Goal: Information Seeking & Learning: Learn about a topic

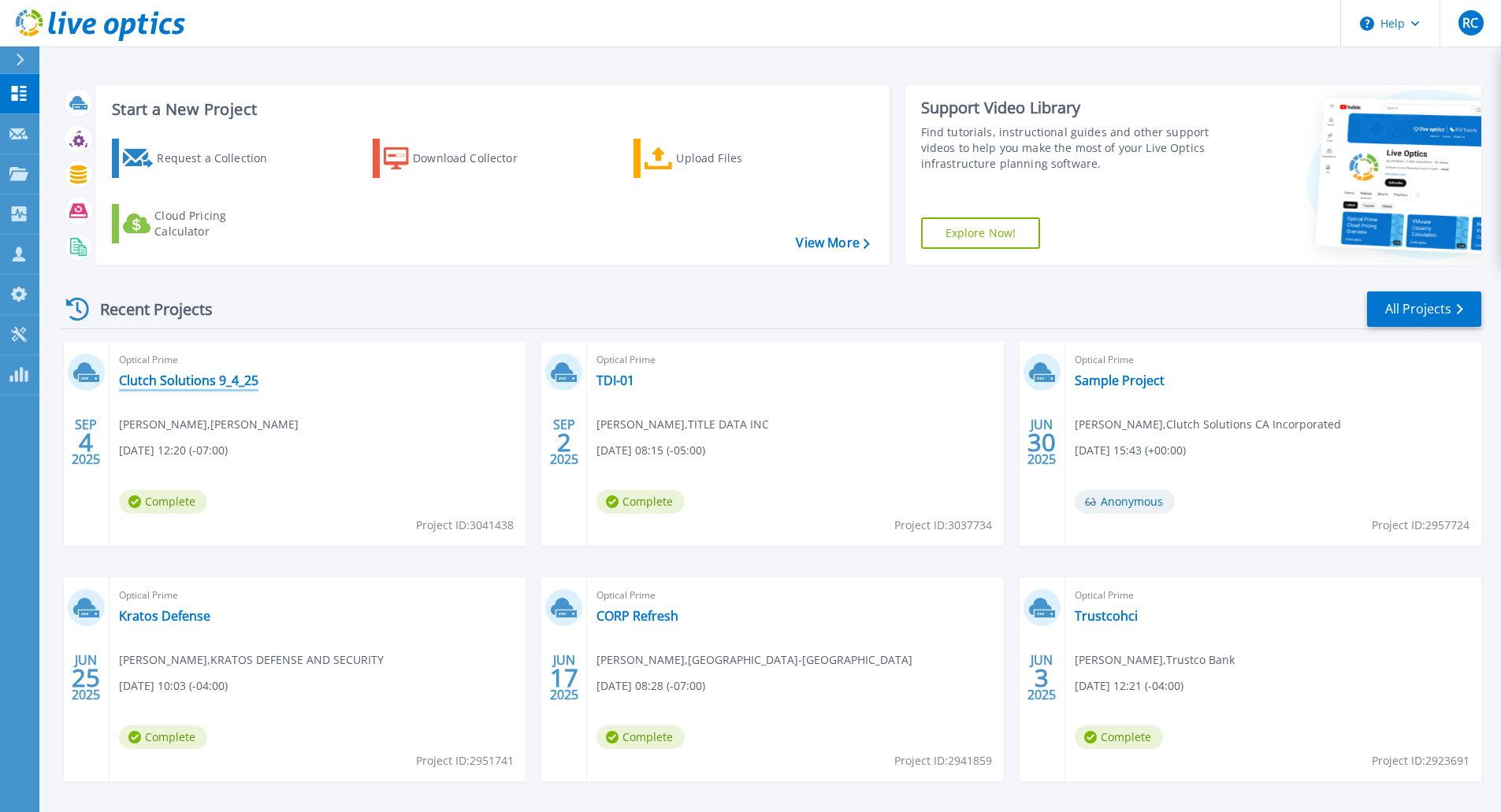
click at [231, 385] on link "Clutch Solutions 9_4_25" at bounding box center [188, 380] width 139 height 15
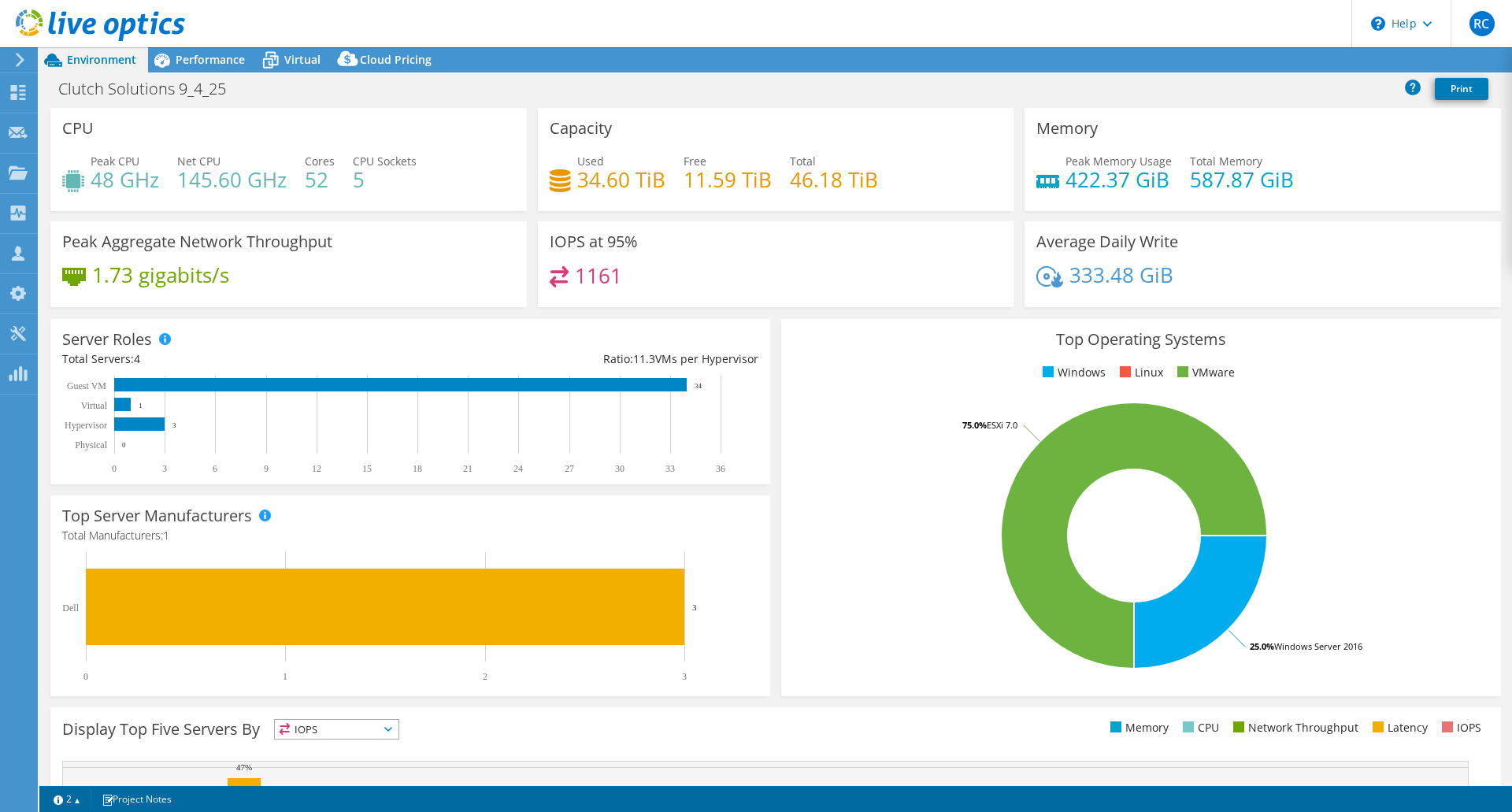
select select "USD"
click at [235, 49] on div "Performance" at bounding box center [203, 60] width 109 height 25
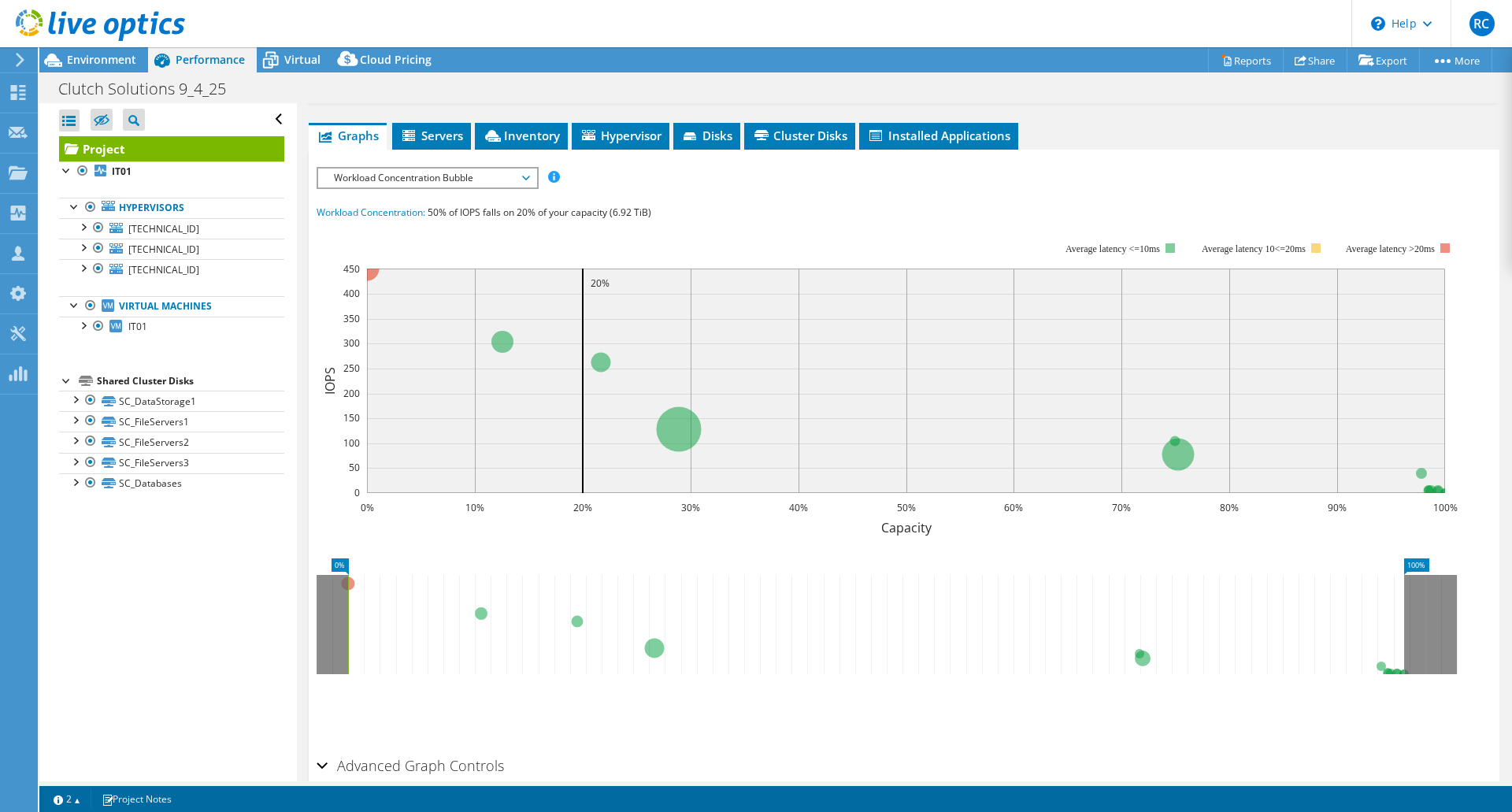
scroll to position [293, 0]
click at [451, 158] on div "IOPS Disk Throughput IO Size Latency Queue Depth CPU Percentage Memory Page Fau…" at bounding box center [904, 454] width 1174 height 591
drag, startPoint x: 476, startPoint y: 142, endPoint x: 561, endPoint y: 209, distance: 108.2
click at [561, 209] on div "IOPS Disk Throughput IO Size Latency Queue Depth CPU Percentage Memory Page Fau…" at bounding box center [904, 458] width 1174 height 583
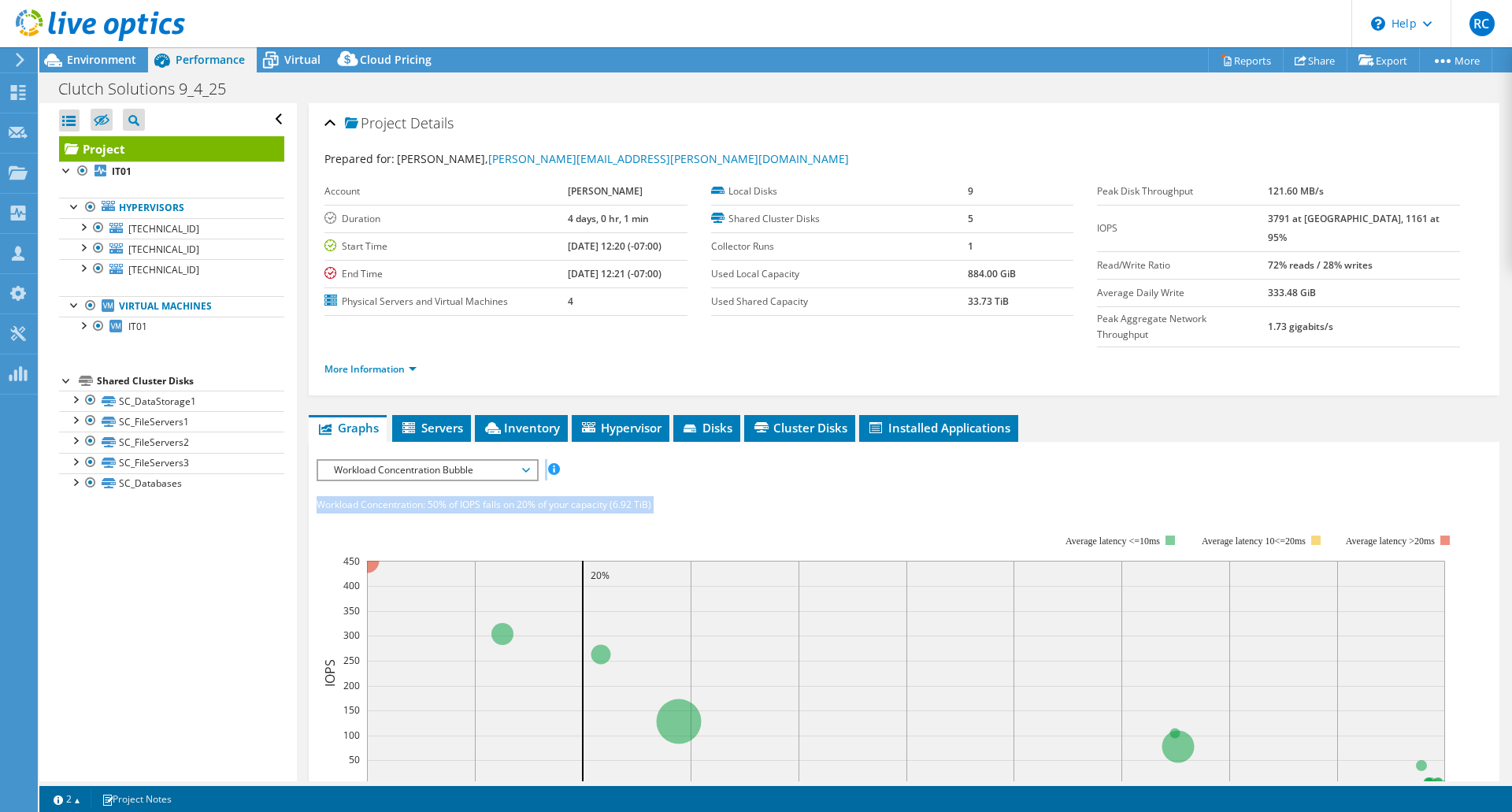
click at [488, 461] on span "Workload Concentration Bubble" at bounding box center [427, 470] width 203 height 19
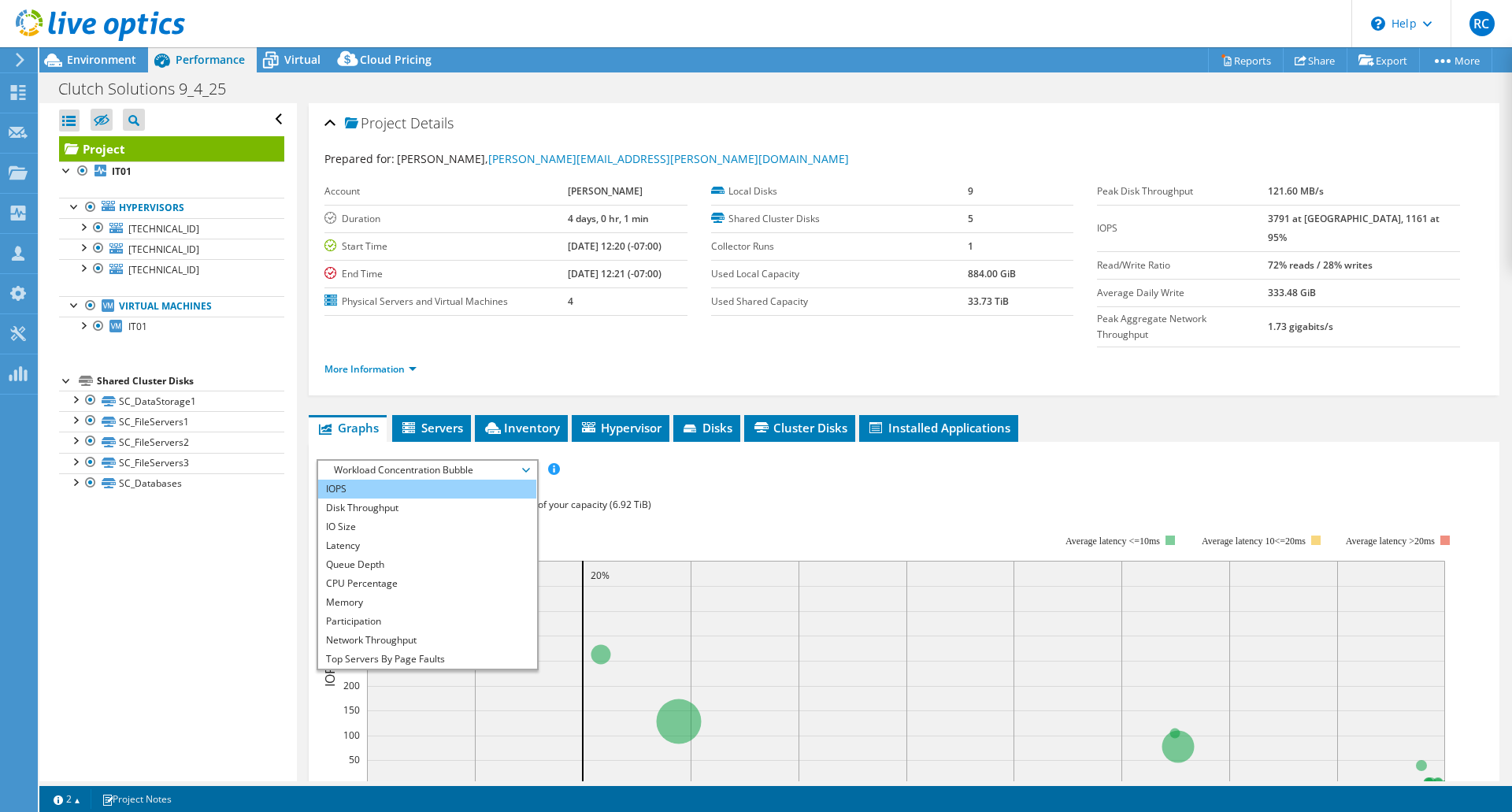
click at [403, 480] on li "IOPS" at bounding box center [427, 489] width 218 height 19
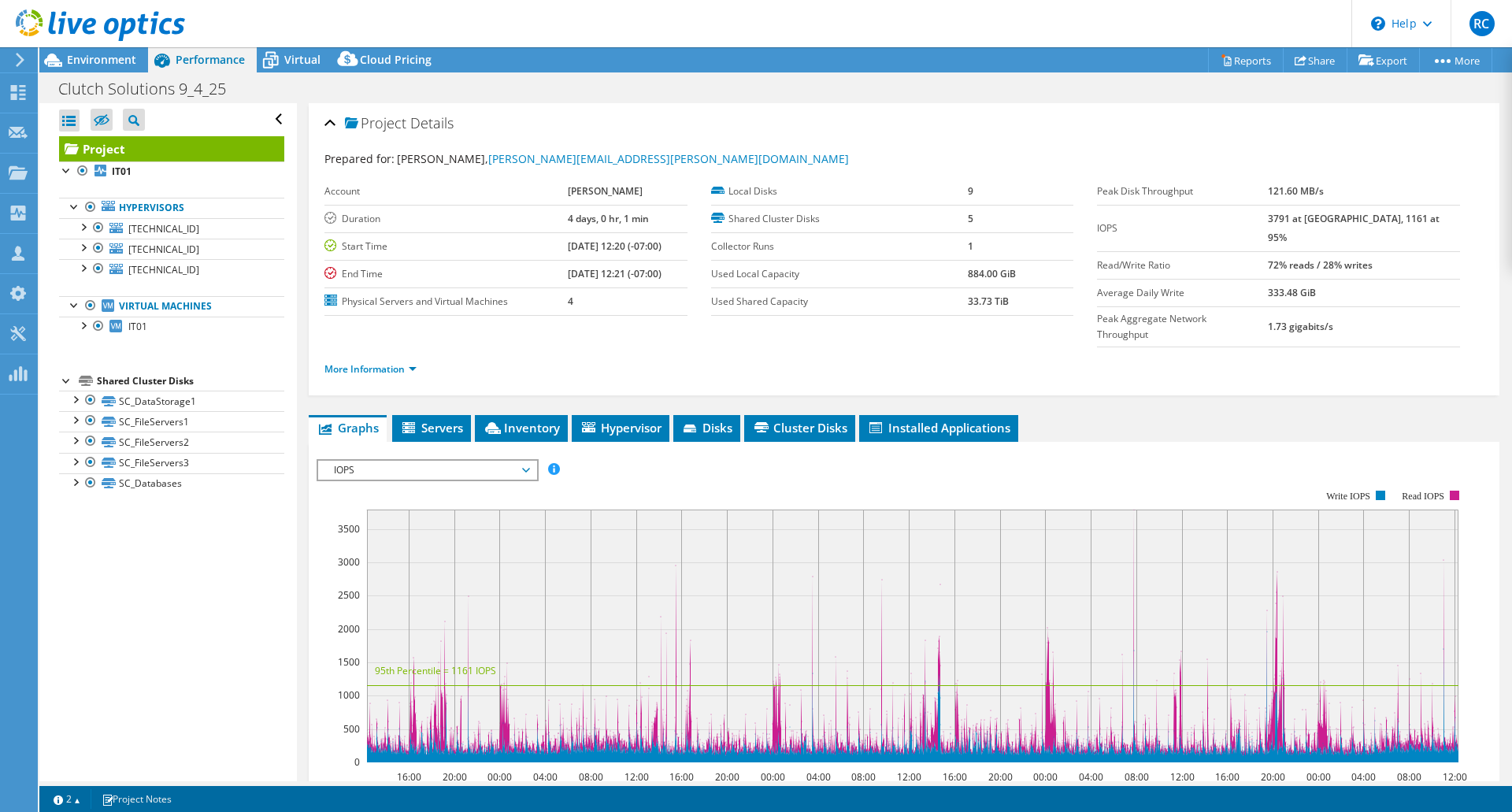
click at [445, 461] on span "IOPS" at bounding box center [427, 470] width 203 height 19
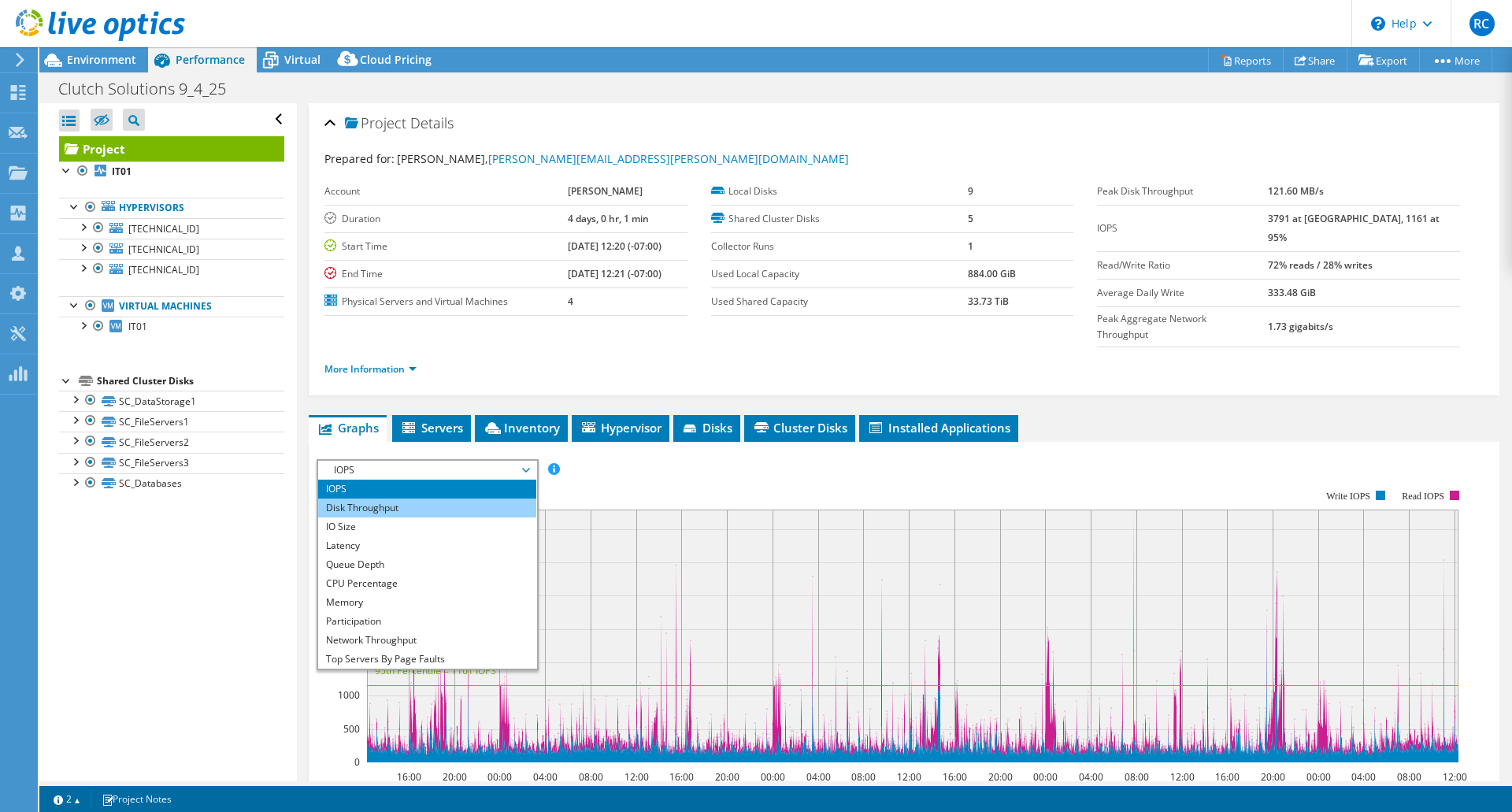
click at [438, 499] on li "Disk Throughput" at bounding box center [427, 508] width 218 height 19
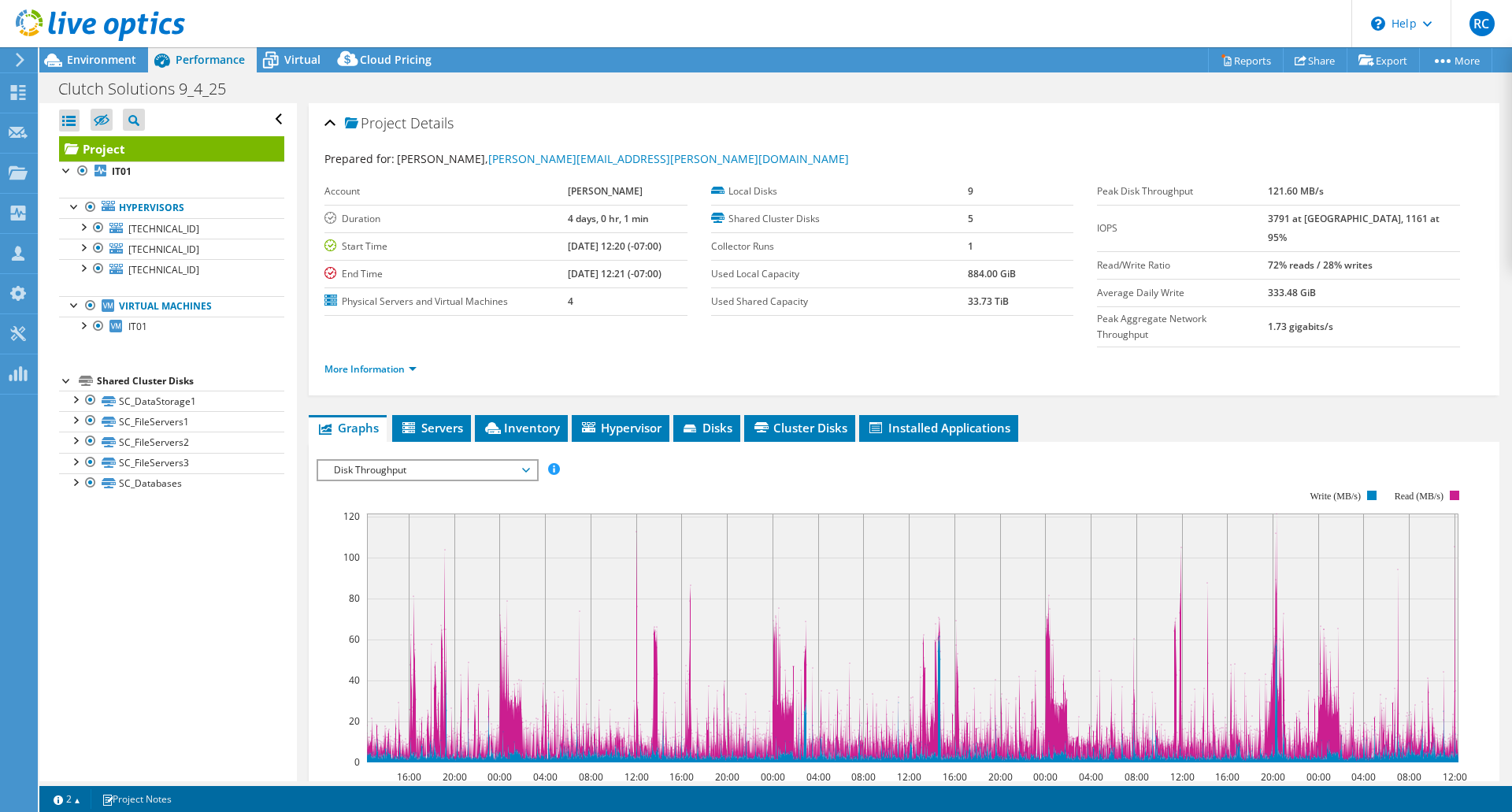
click at [404, 461] on span "Disk Throughput" at bounding box center [427, 470] width 203 height 19
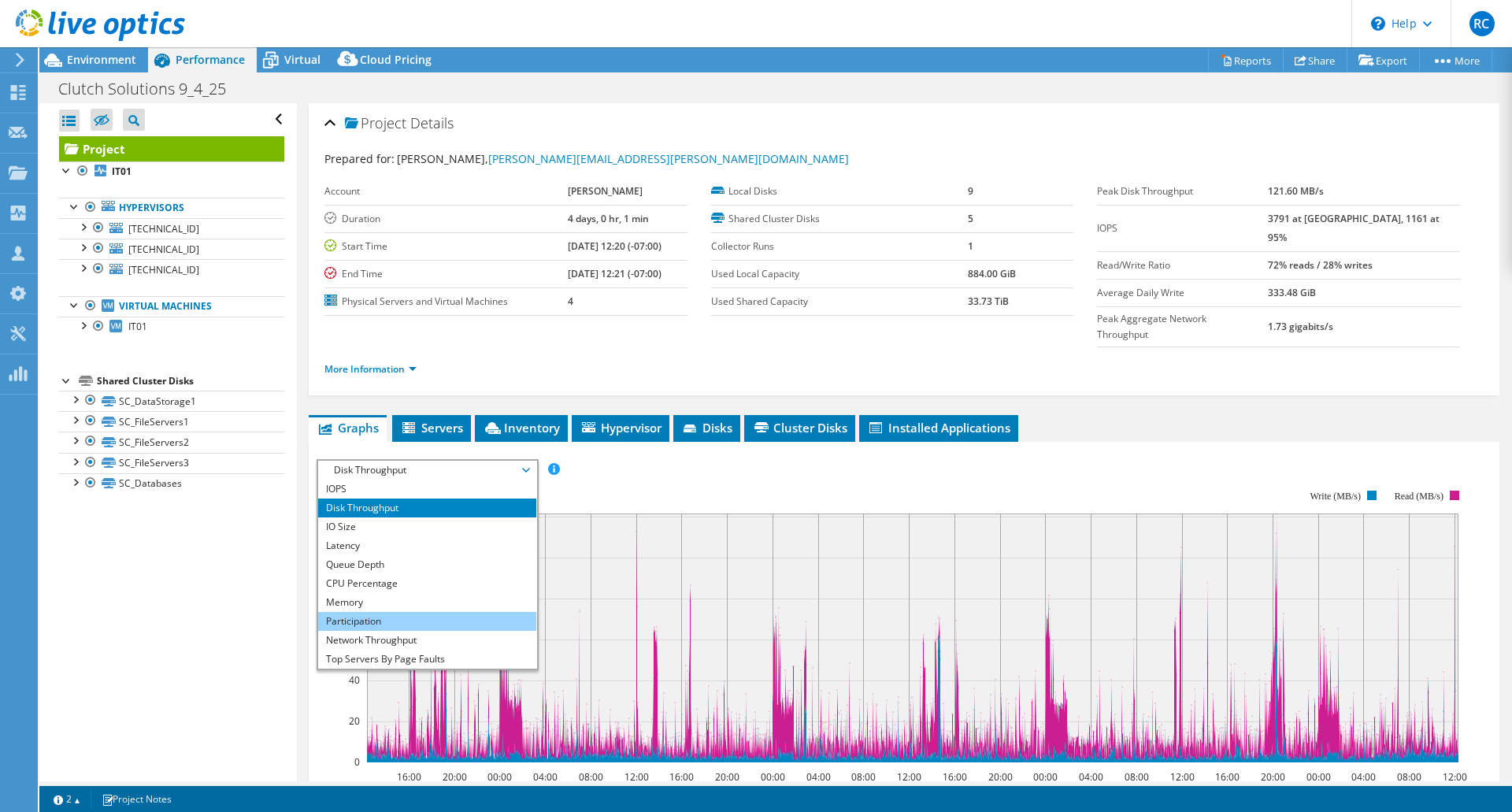
scroll to position [57, 0]
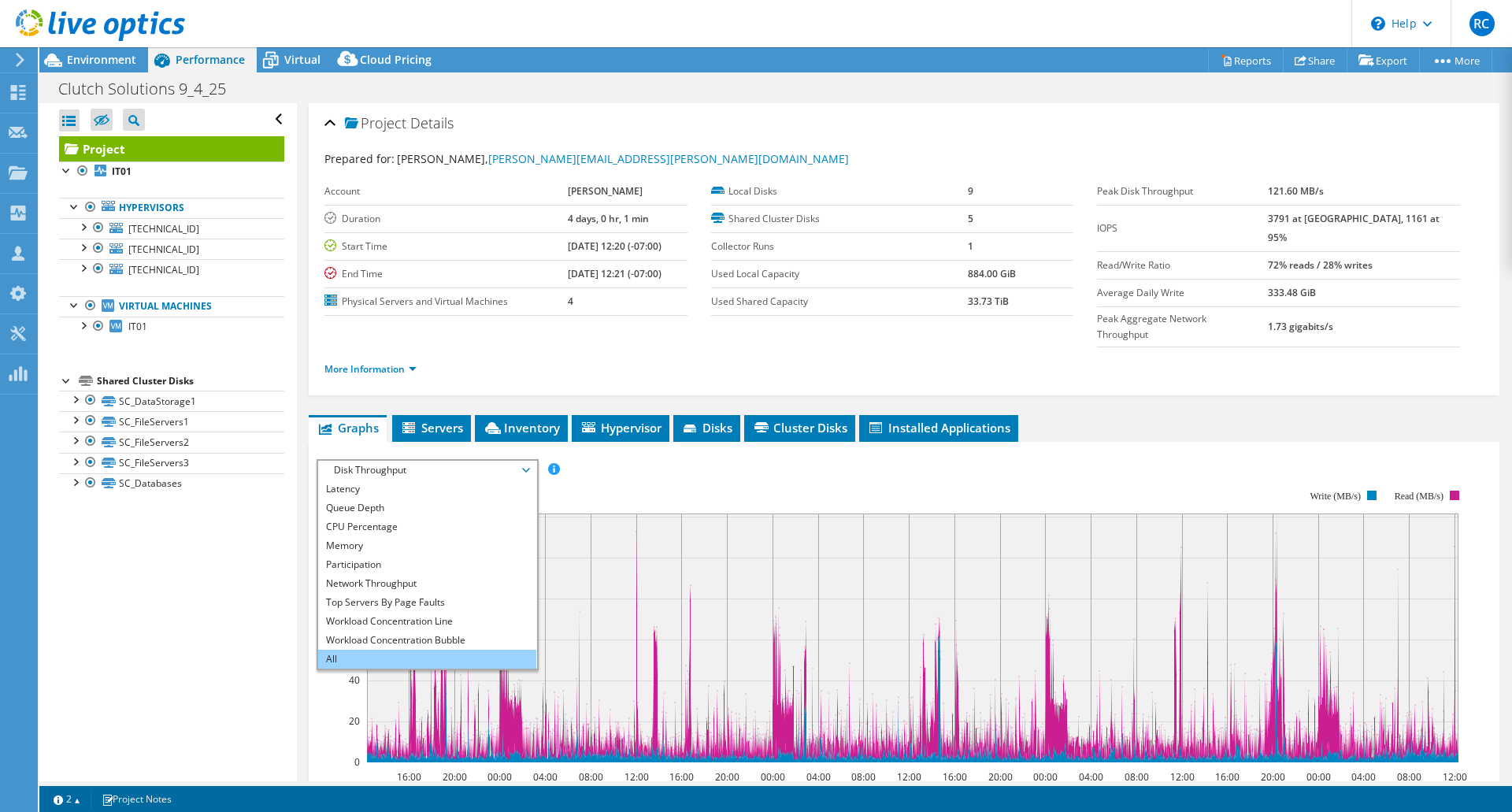
click at [423, 650] on li "All" at bounding box center [427, 659] width 218 height 19
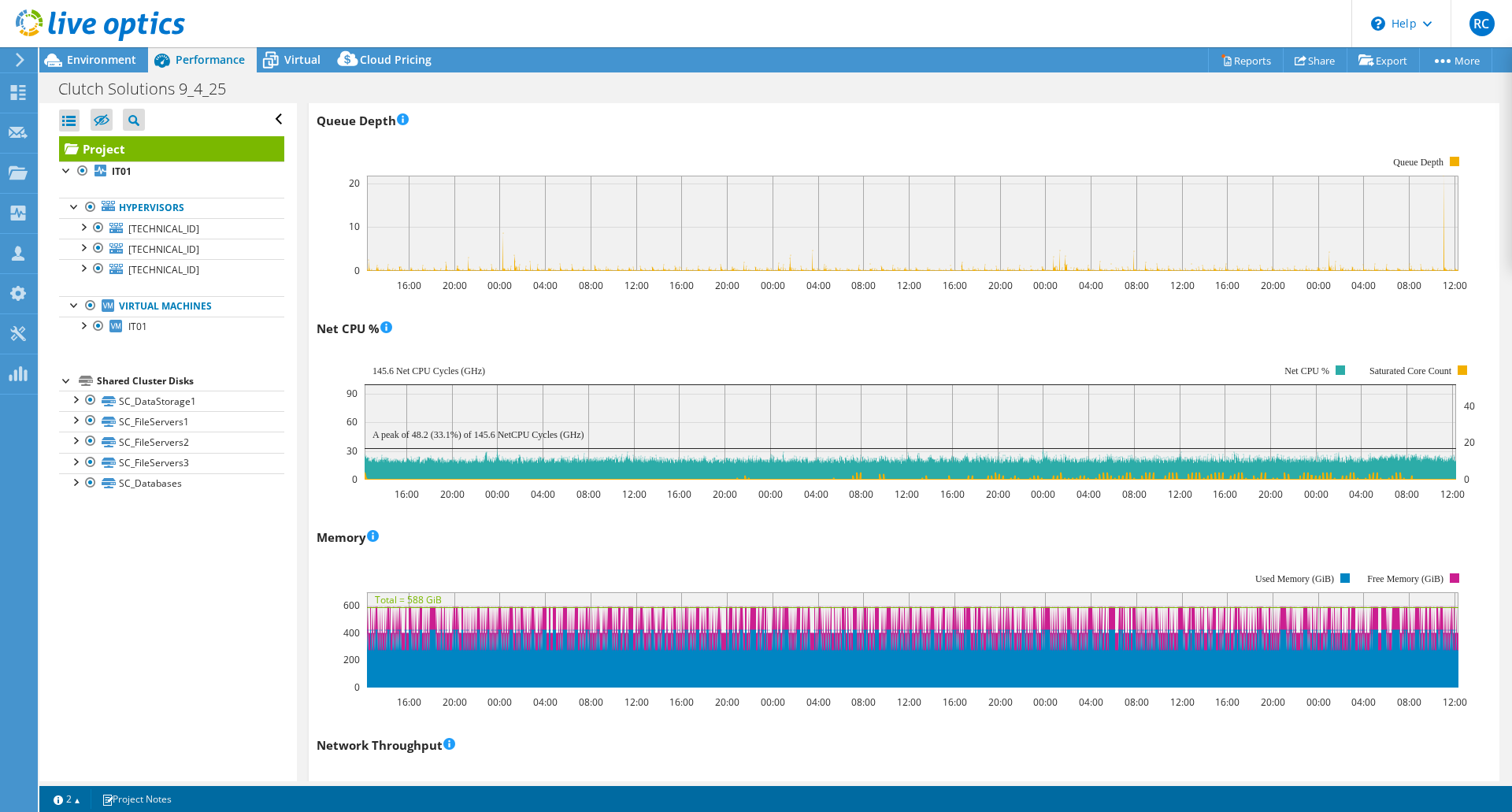
scroll to position [0, 0]
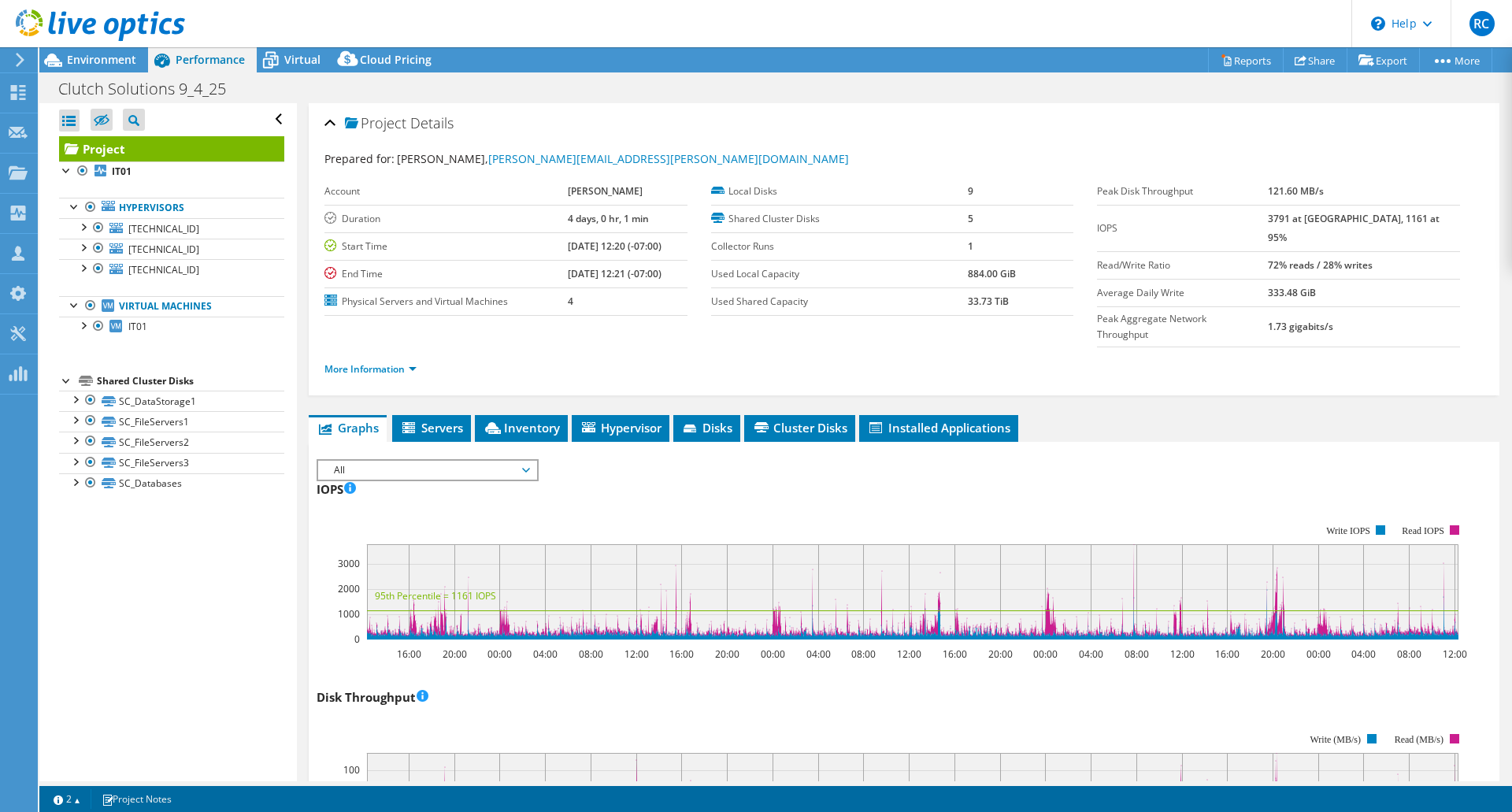
click at [366, 459] on div "All IOPS Disk Throughput IO Size Latency Queue Depth CPU Percentage Memory Page…" at bounding box center [427, 470] width 222 height 22
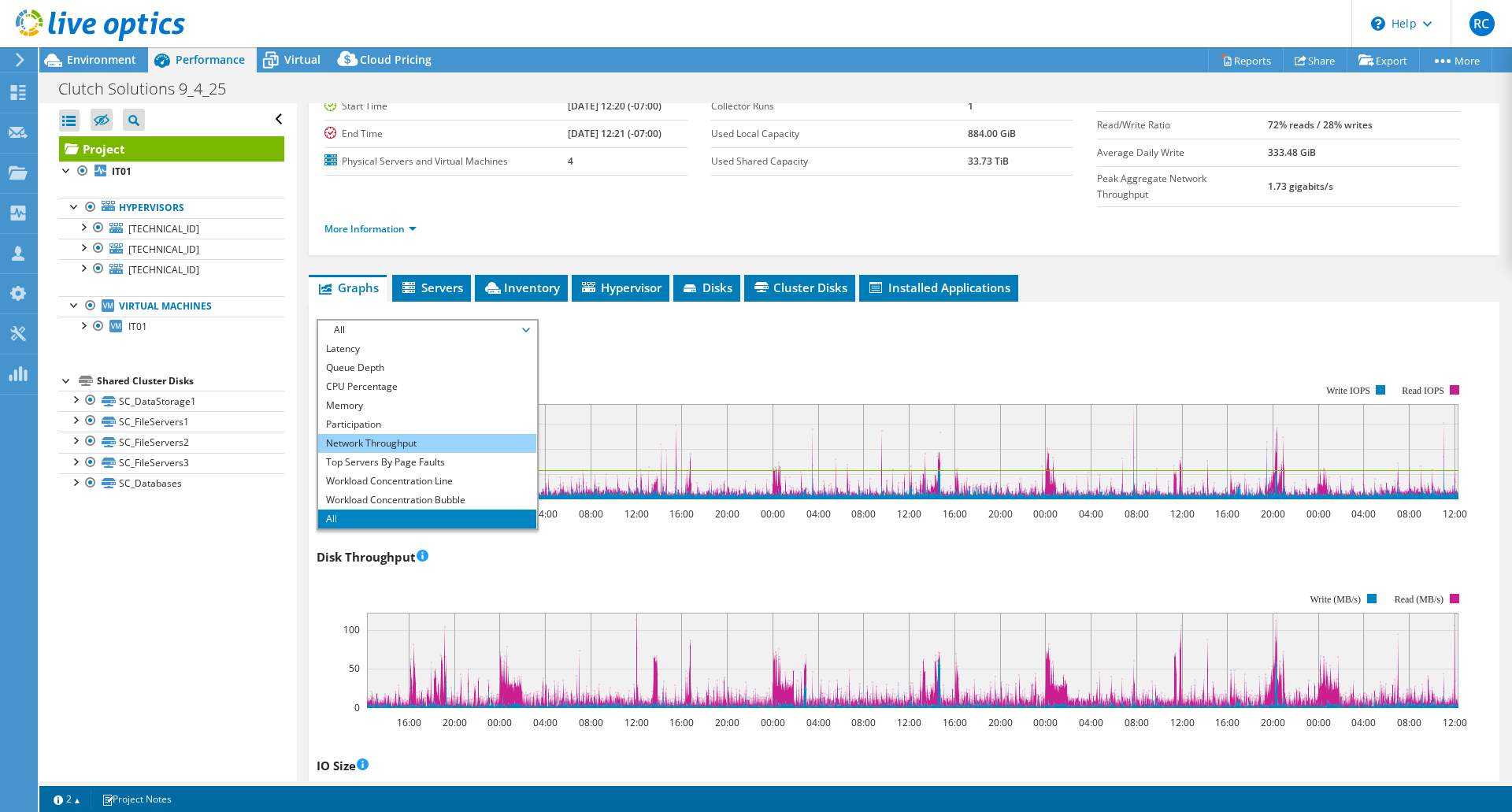
scroll to position [139, 0]
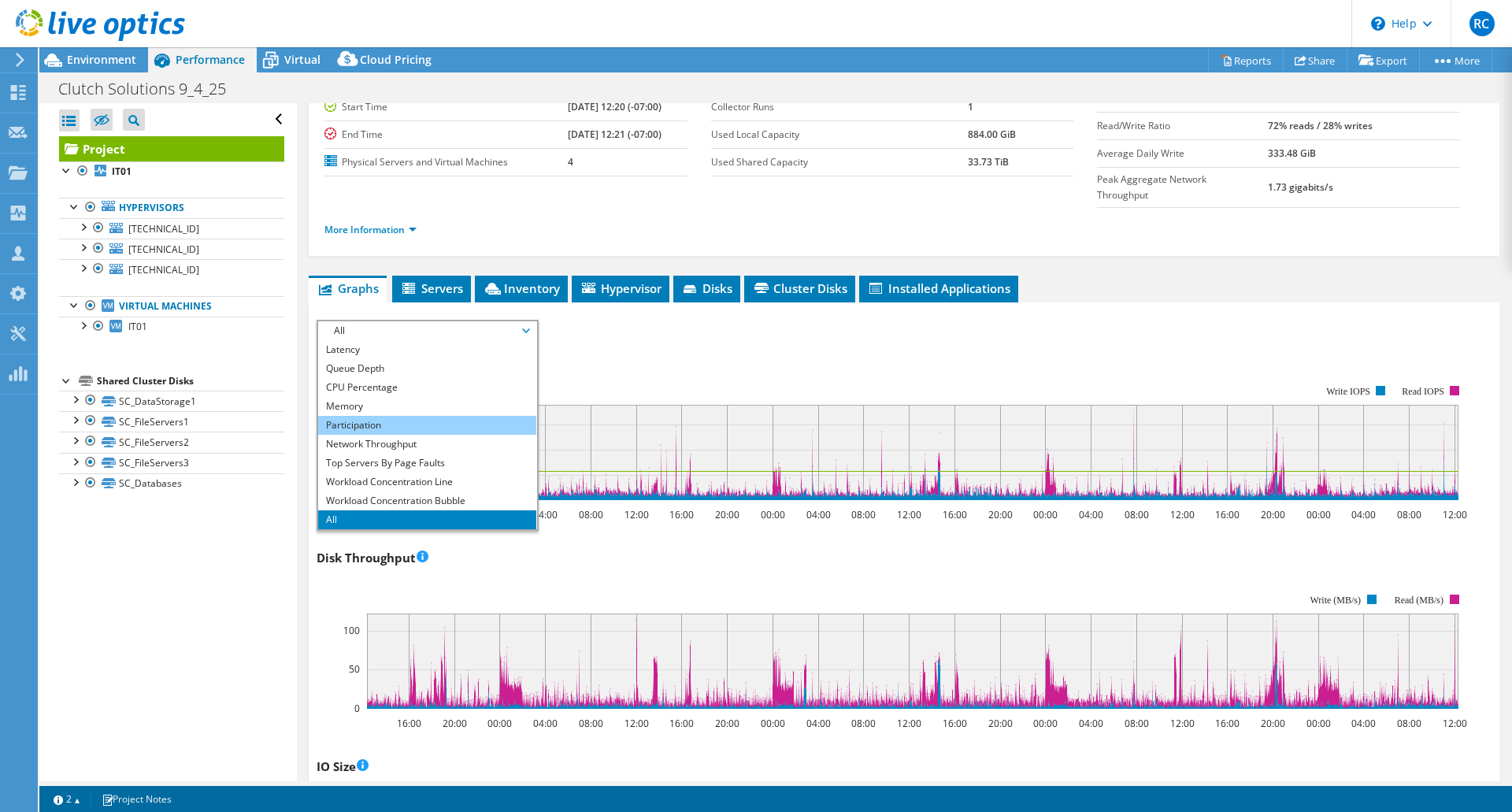
click at [396, 416] on li "Participation" at bounding box center [427, 425] width 218 height 19
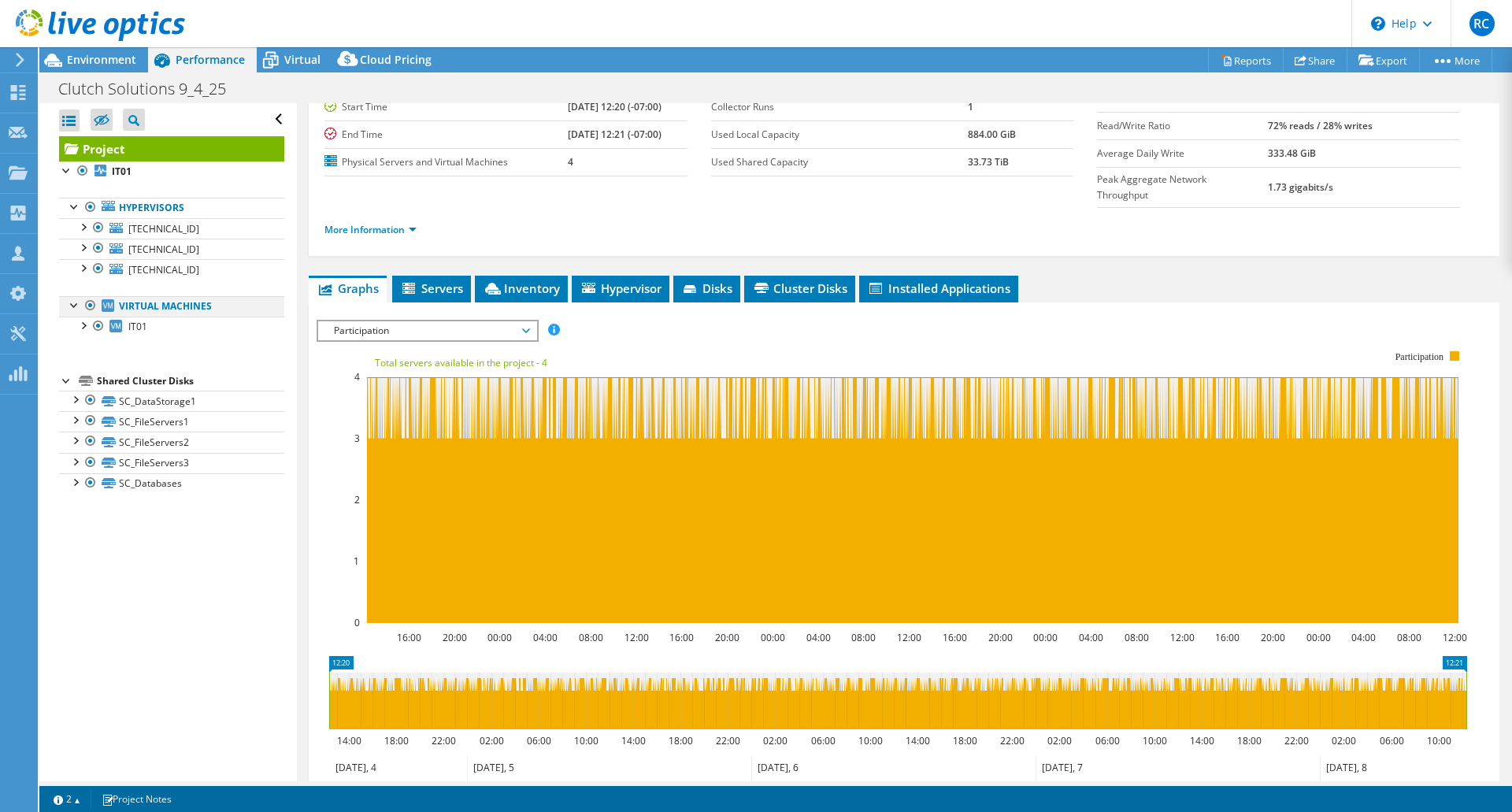
click at [91, 306] on div at bounding box center [90, 305] width 15 height 19
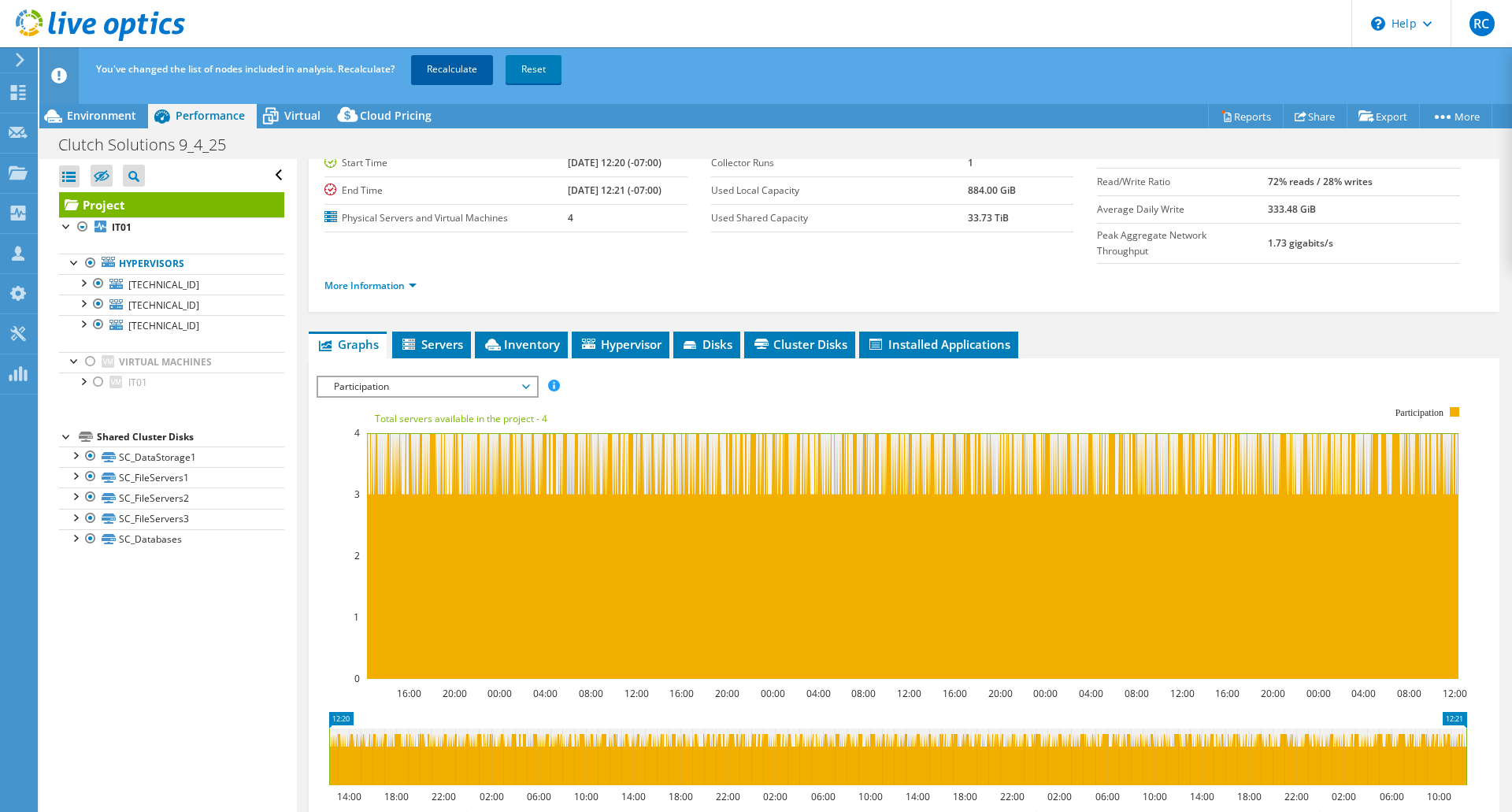
click at [465, 69] on link "Recalculate" at bounding box center [452, 69] width 81 height 28
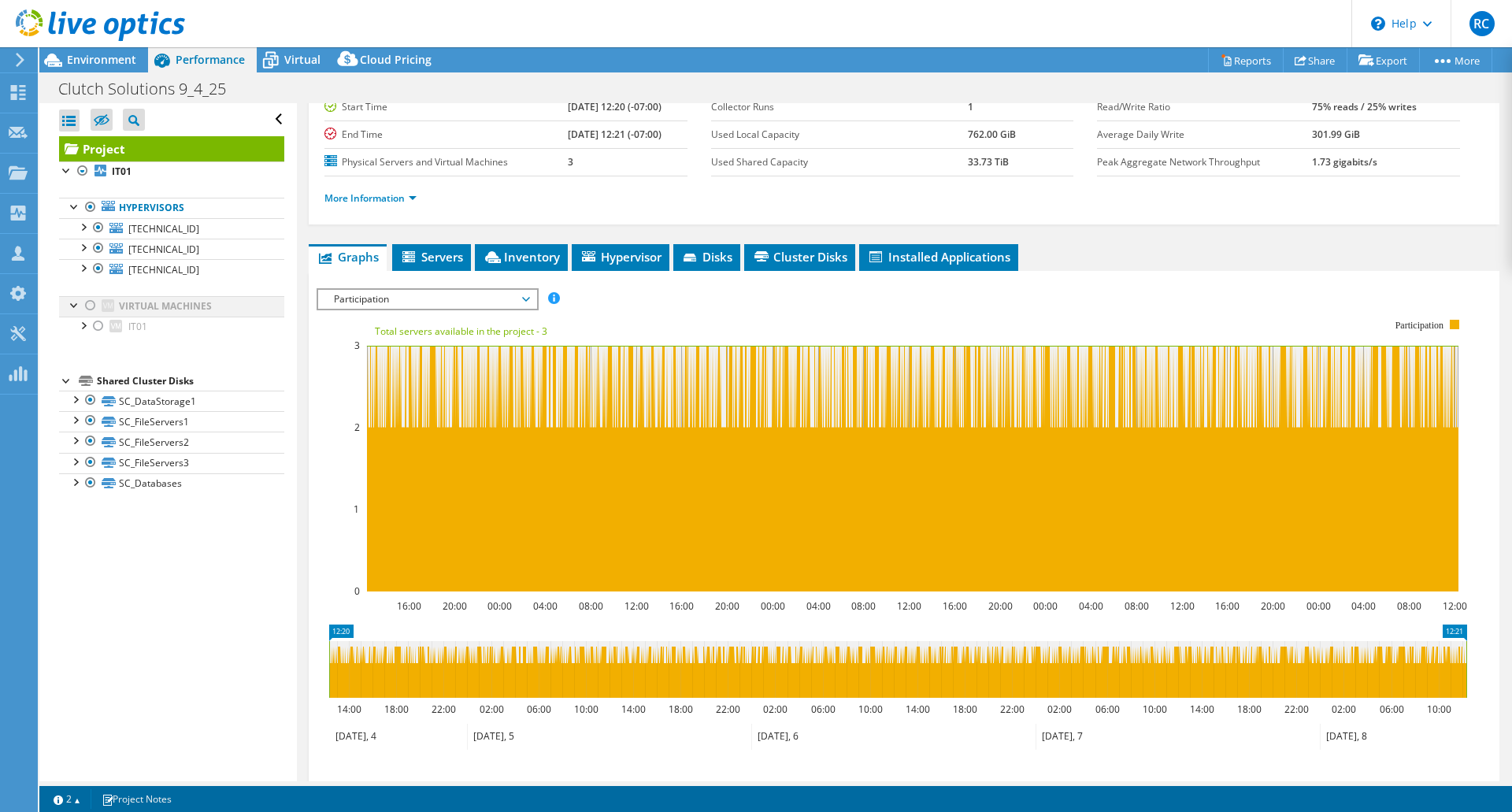
click at [91, 309] on div at bounding box center [90, 305] width 15 height 19
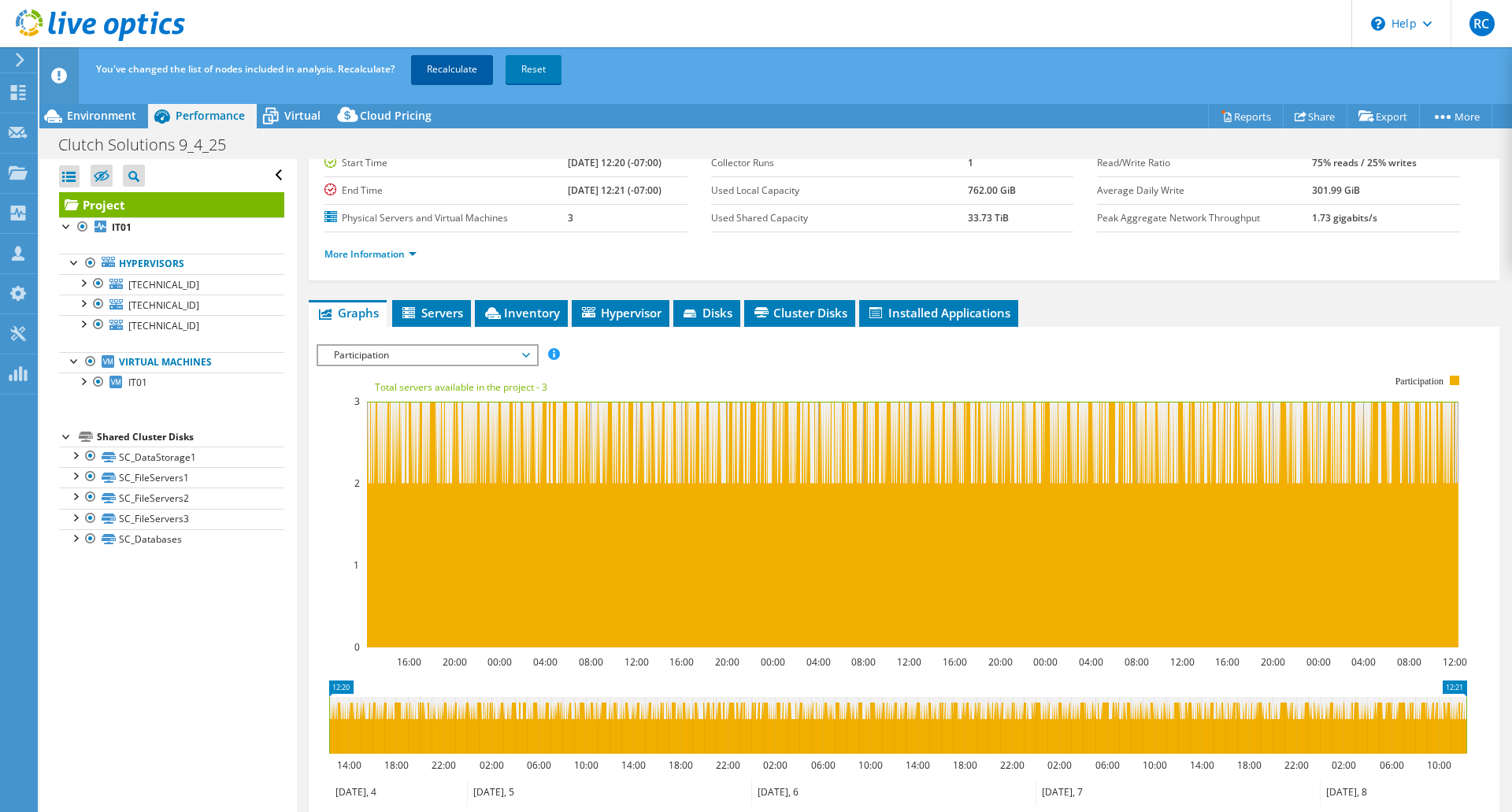
click at [449, 70] on link "Recalculate" at bounding box center [452, 69] width 81 height 28
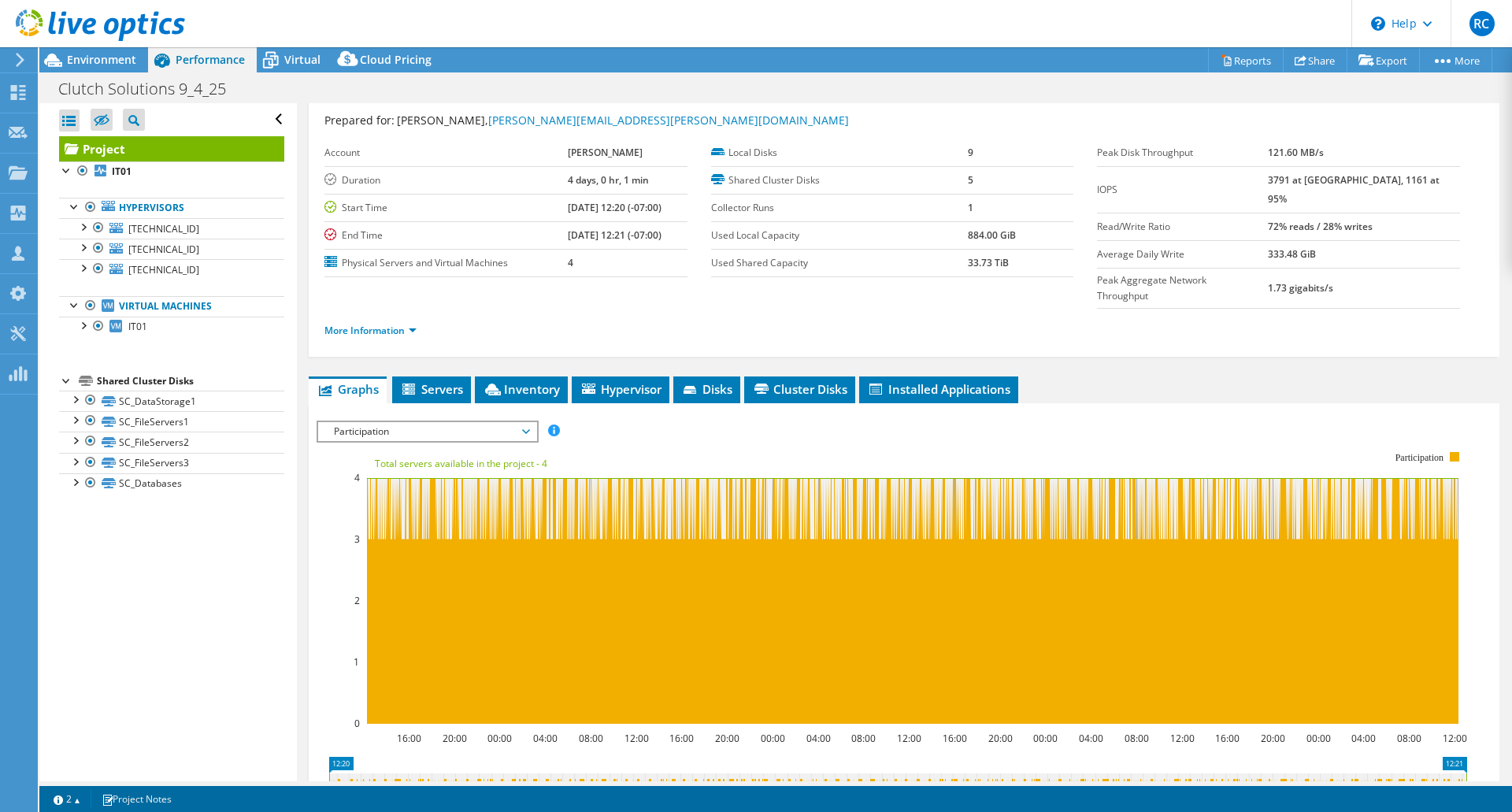
scroll to position [0, 0]
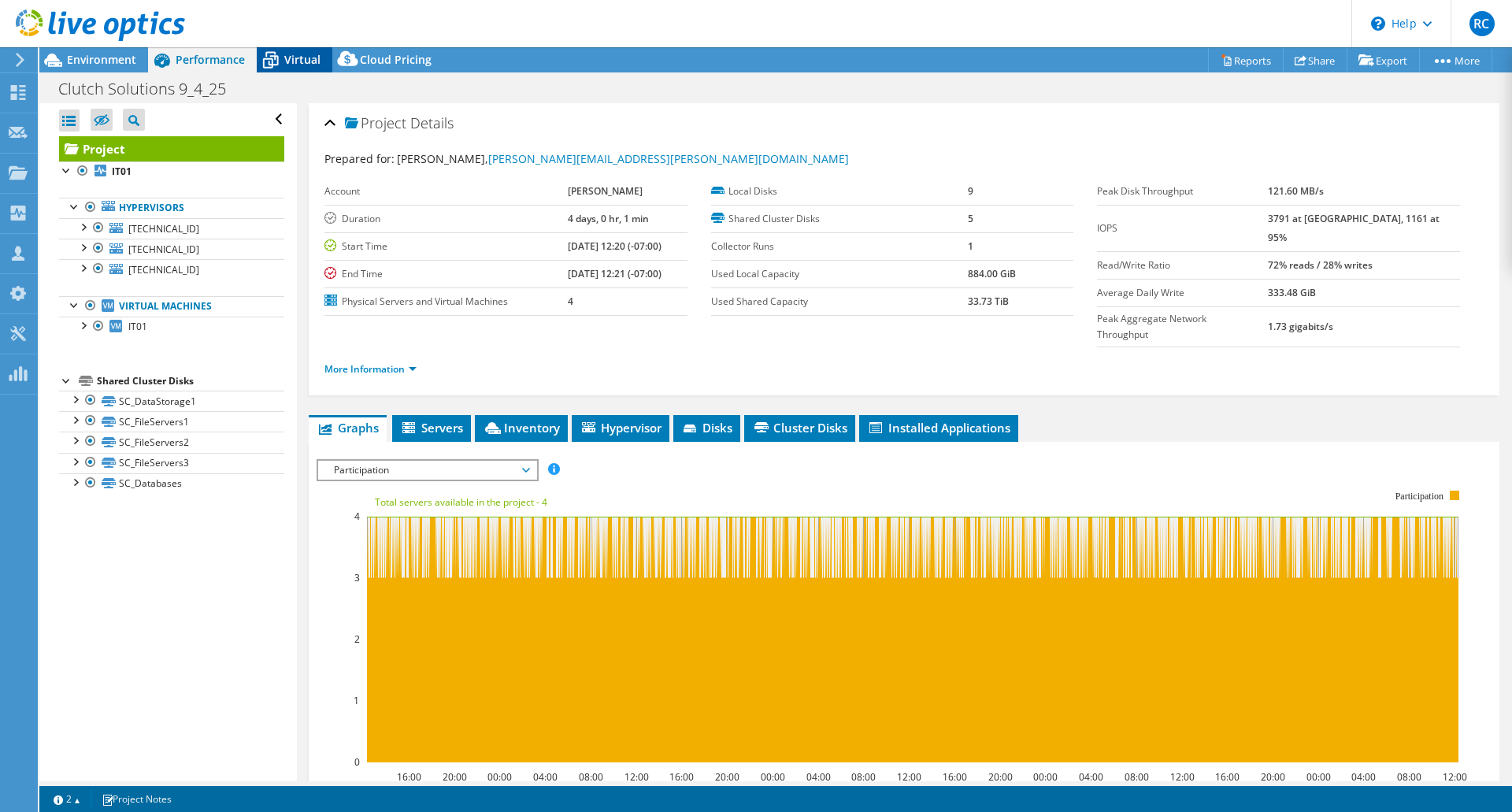
click at [294, 63] on span "Virtual" at bounding box center [302, 59] width 36 height 15
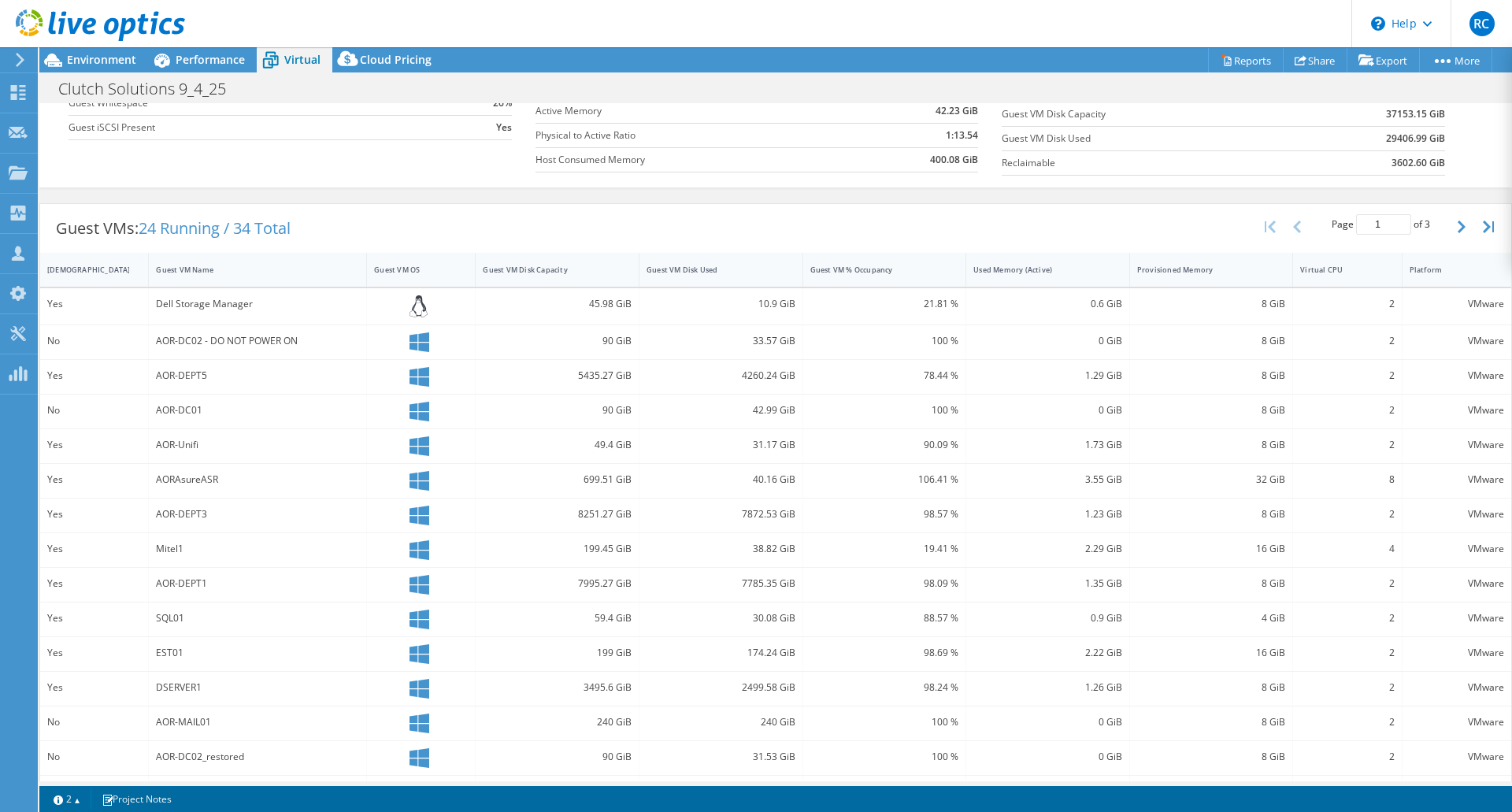
scroll to position [249, 0]
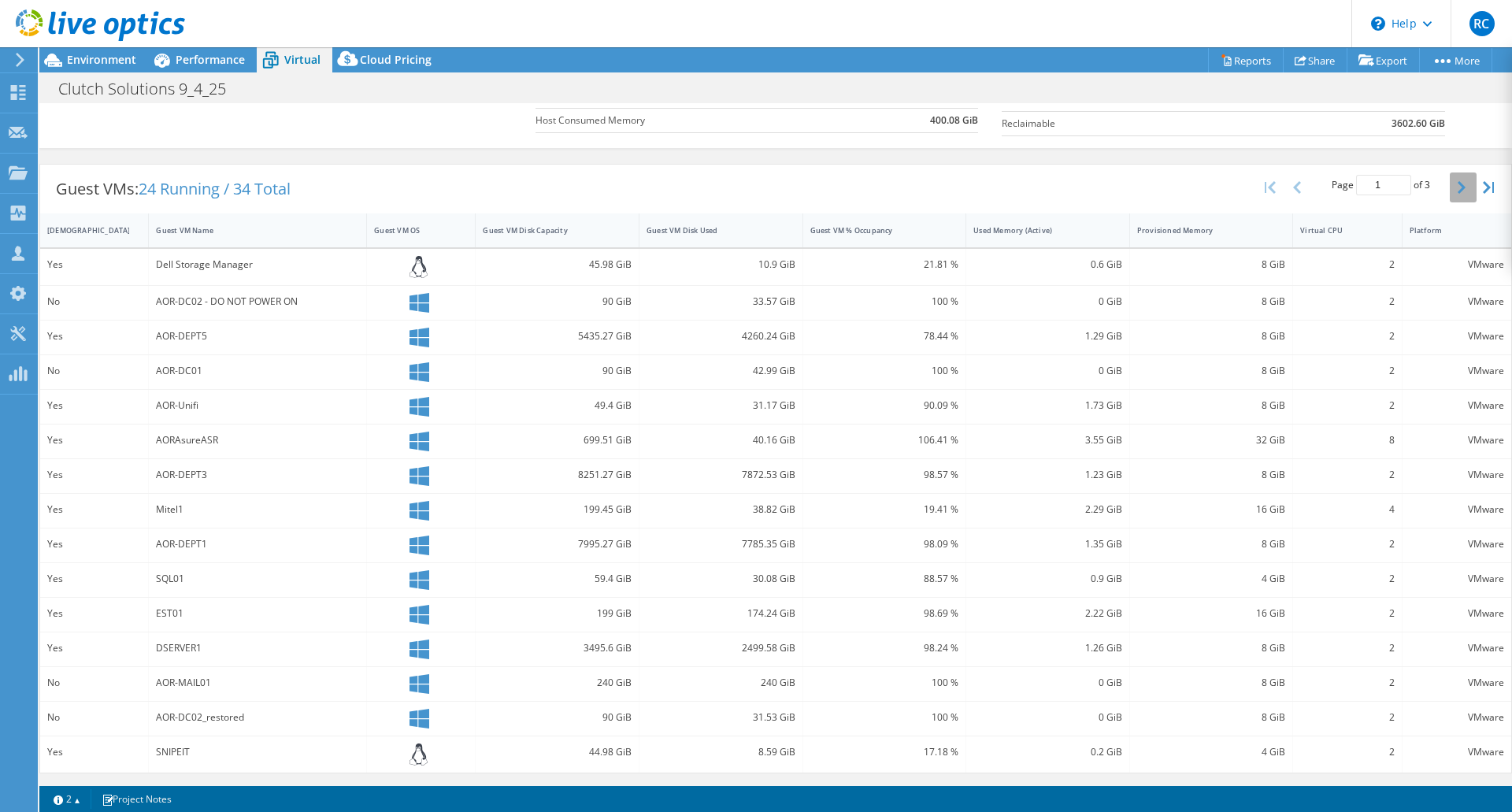
click at [1458, 181] on icon "button" at bounding box center [1461, 187] width 8 height 13
type input "2"
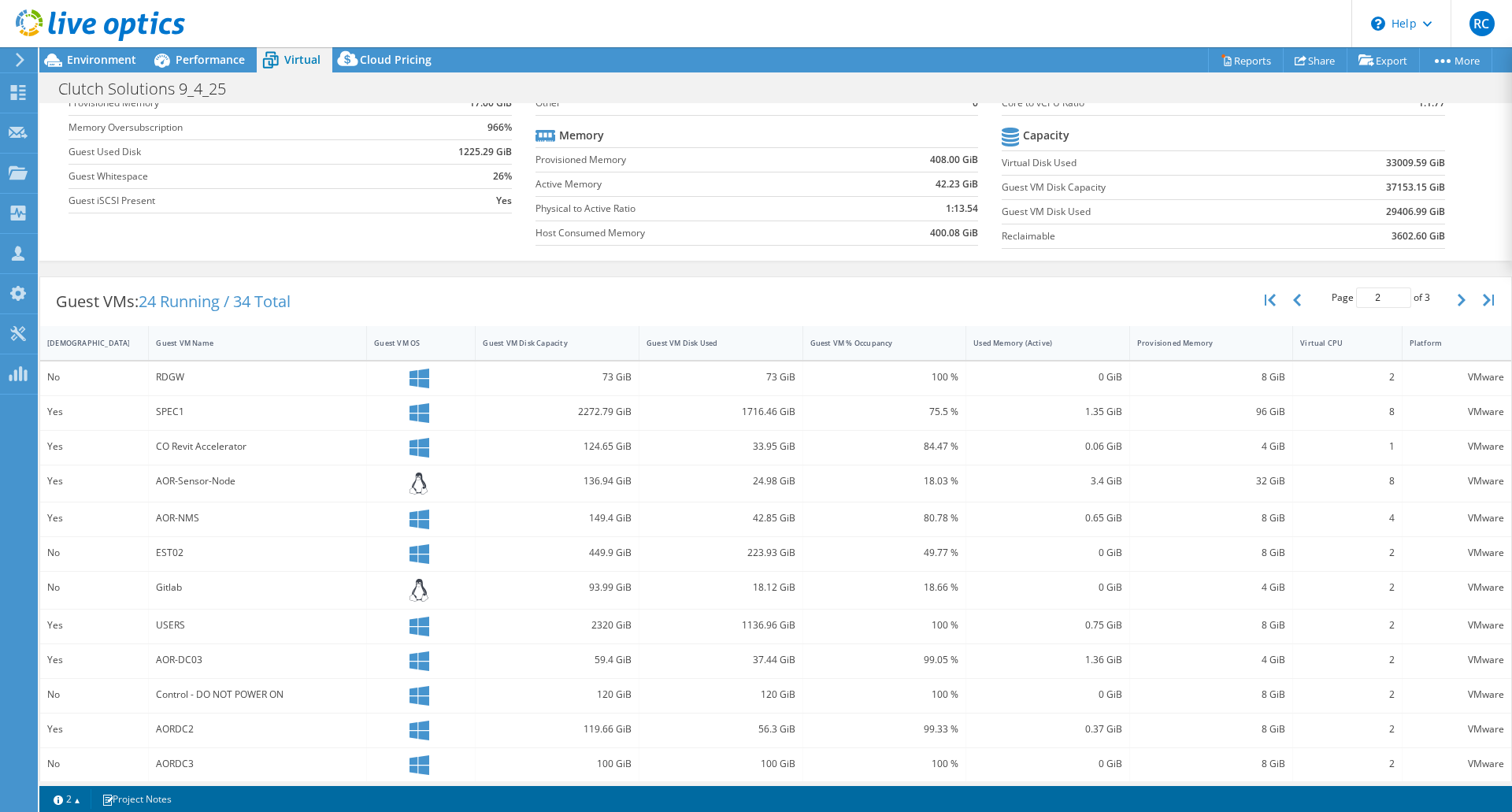
scroll to position [0, 0]
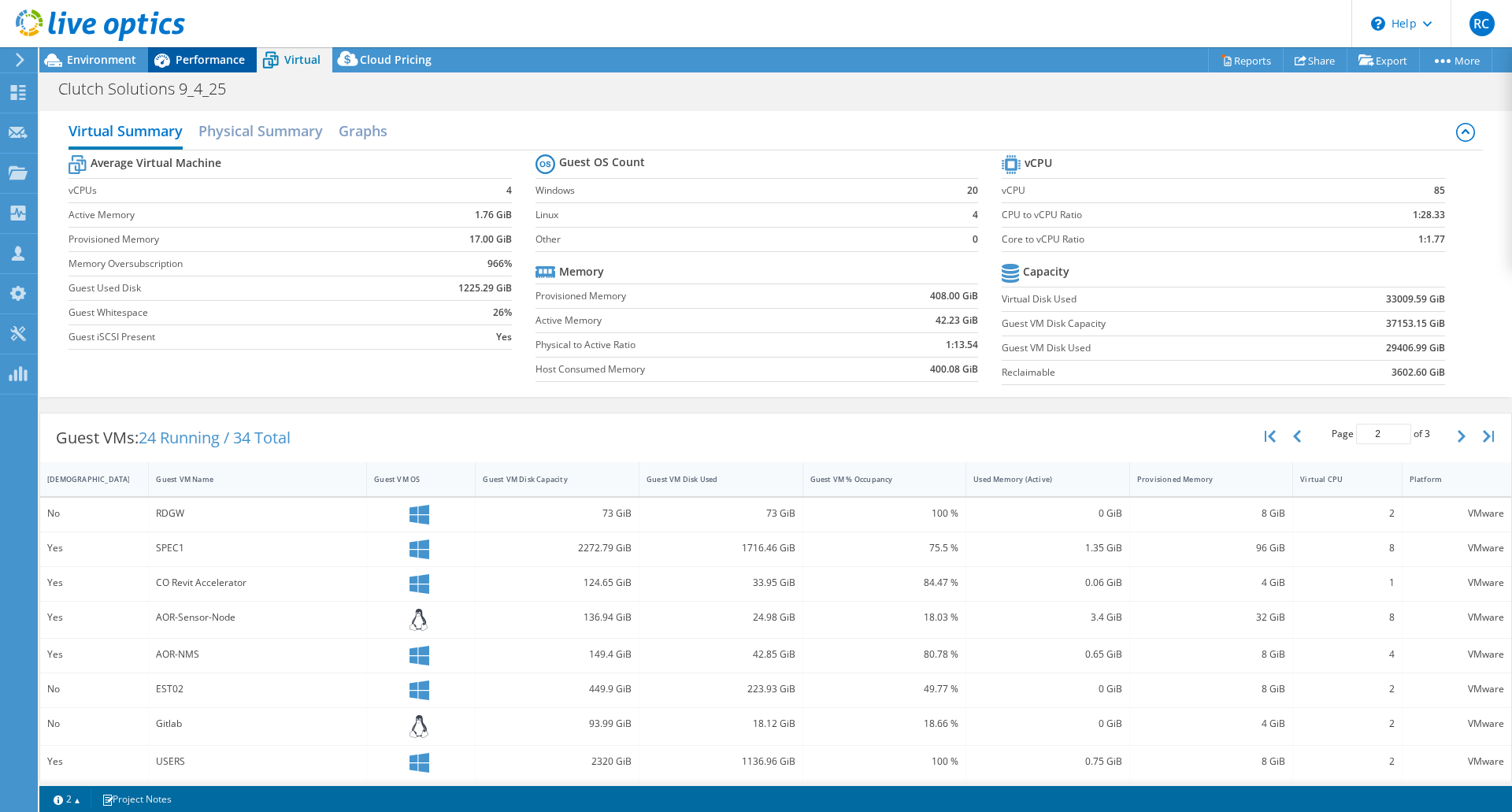
click at [221, 58] on span "Performance" at bounding box center [210, 59] width 70 height 15
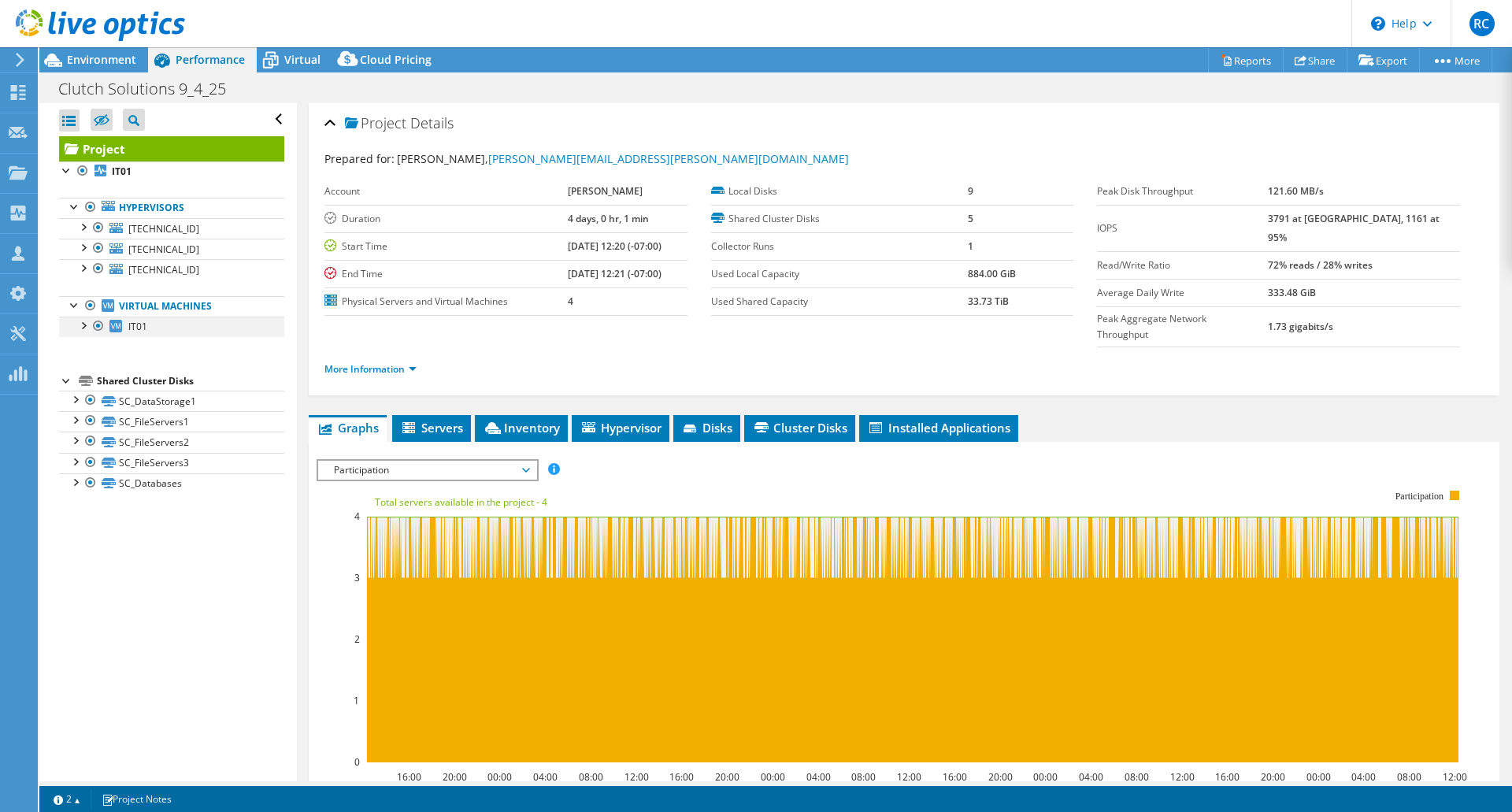
click at [83, 327] on div at bounding box center [82, 324] width 15 height 15
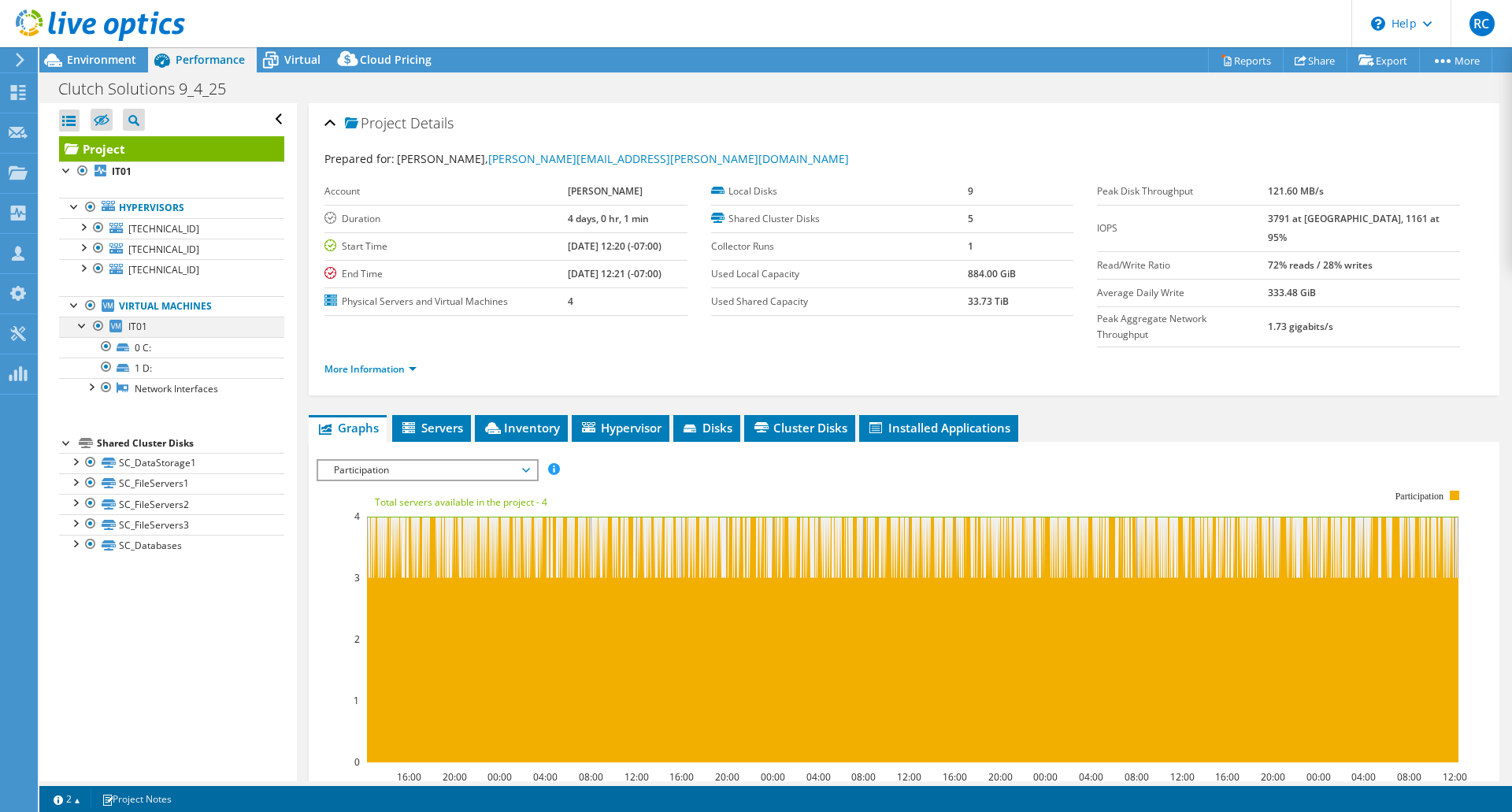
click at [83, 327] on div at bounding box center [82, 324] width 15 height 15
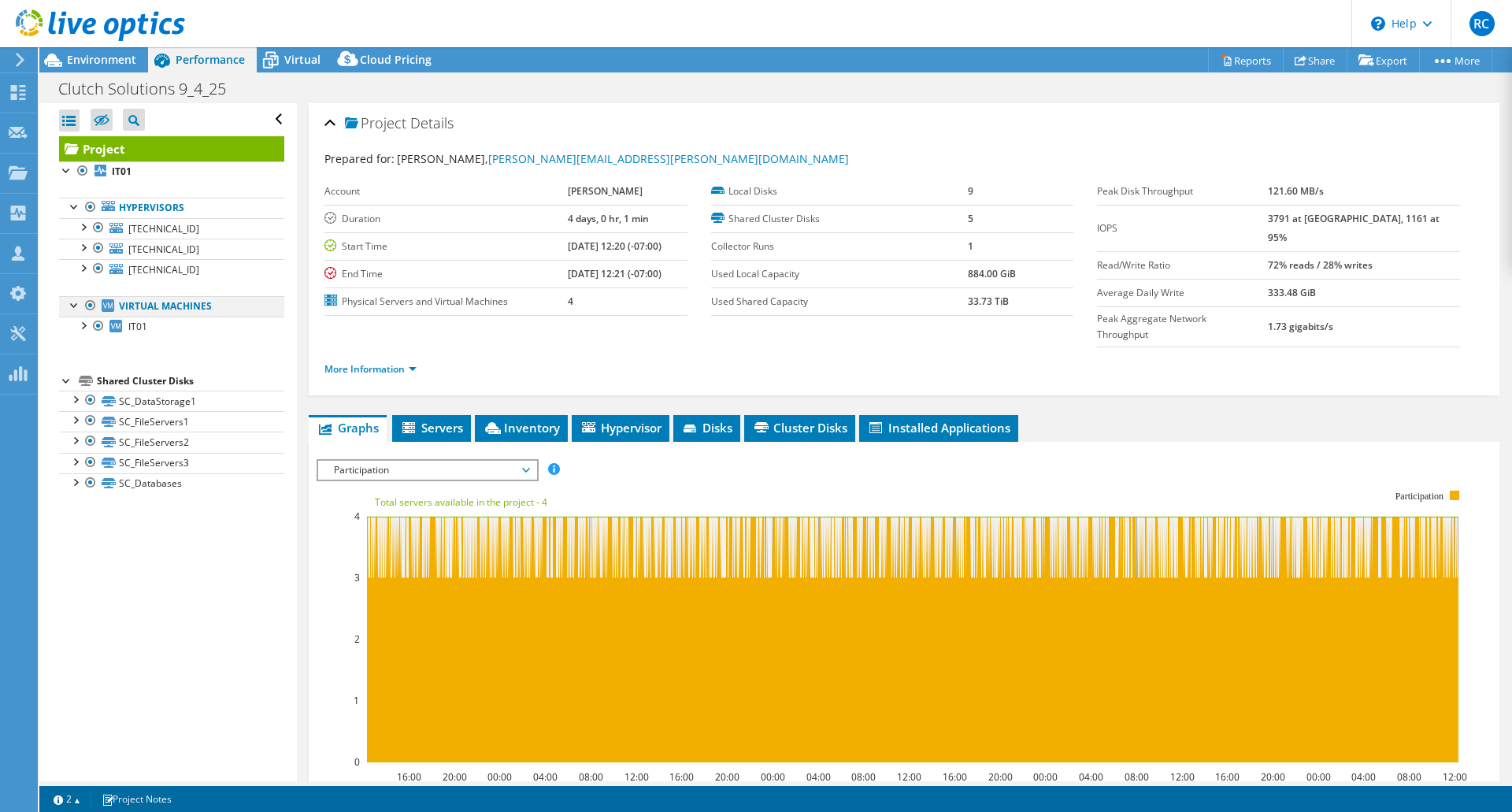
click at [90, 306] on div at bounding box center [90, 305] width 15 height 19
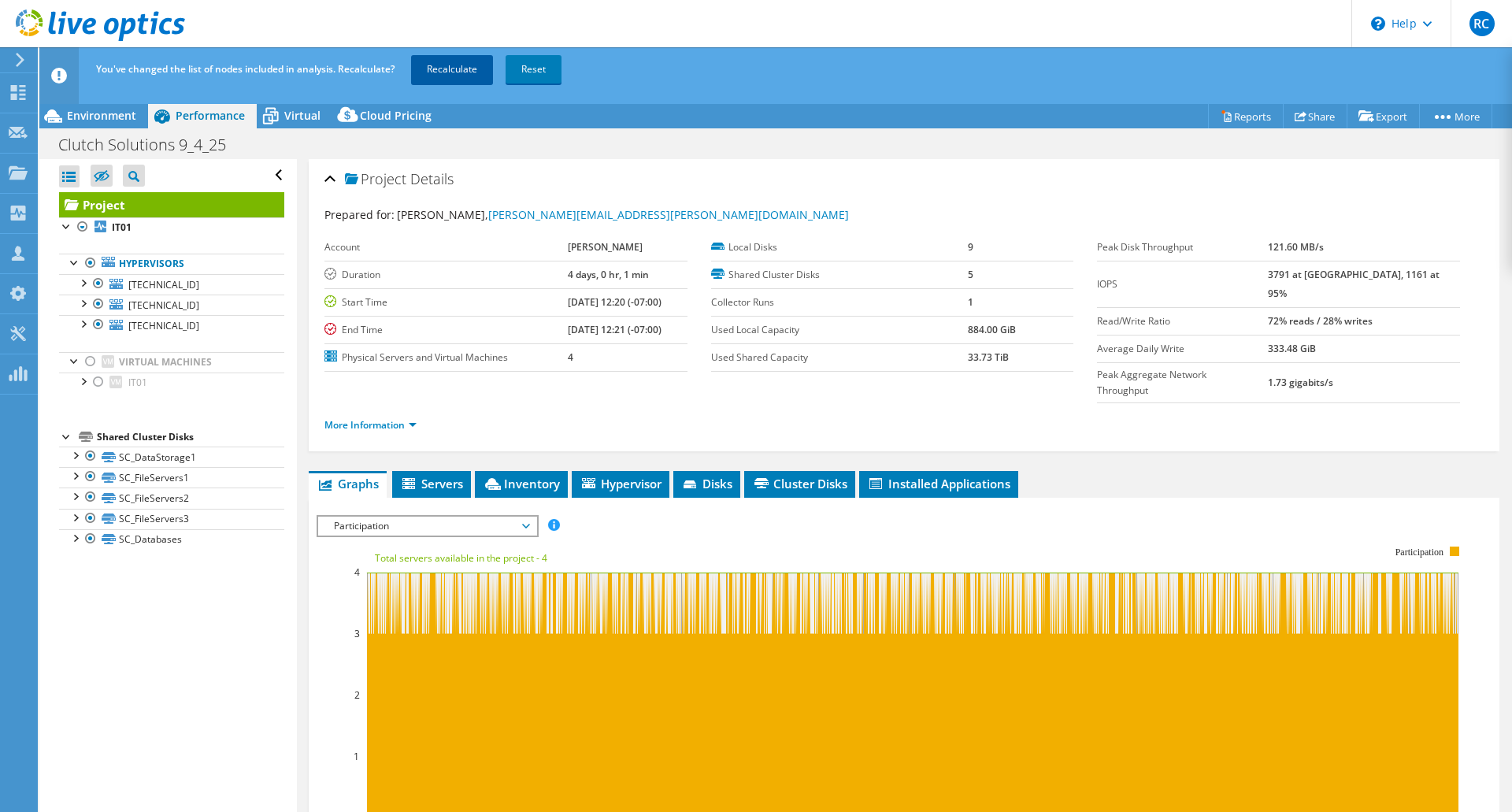
click at [469, 64] on link "Recalculate" at bounding box center [452, 69] width 81 height 28
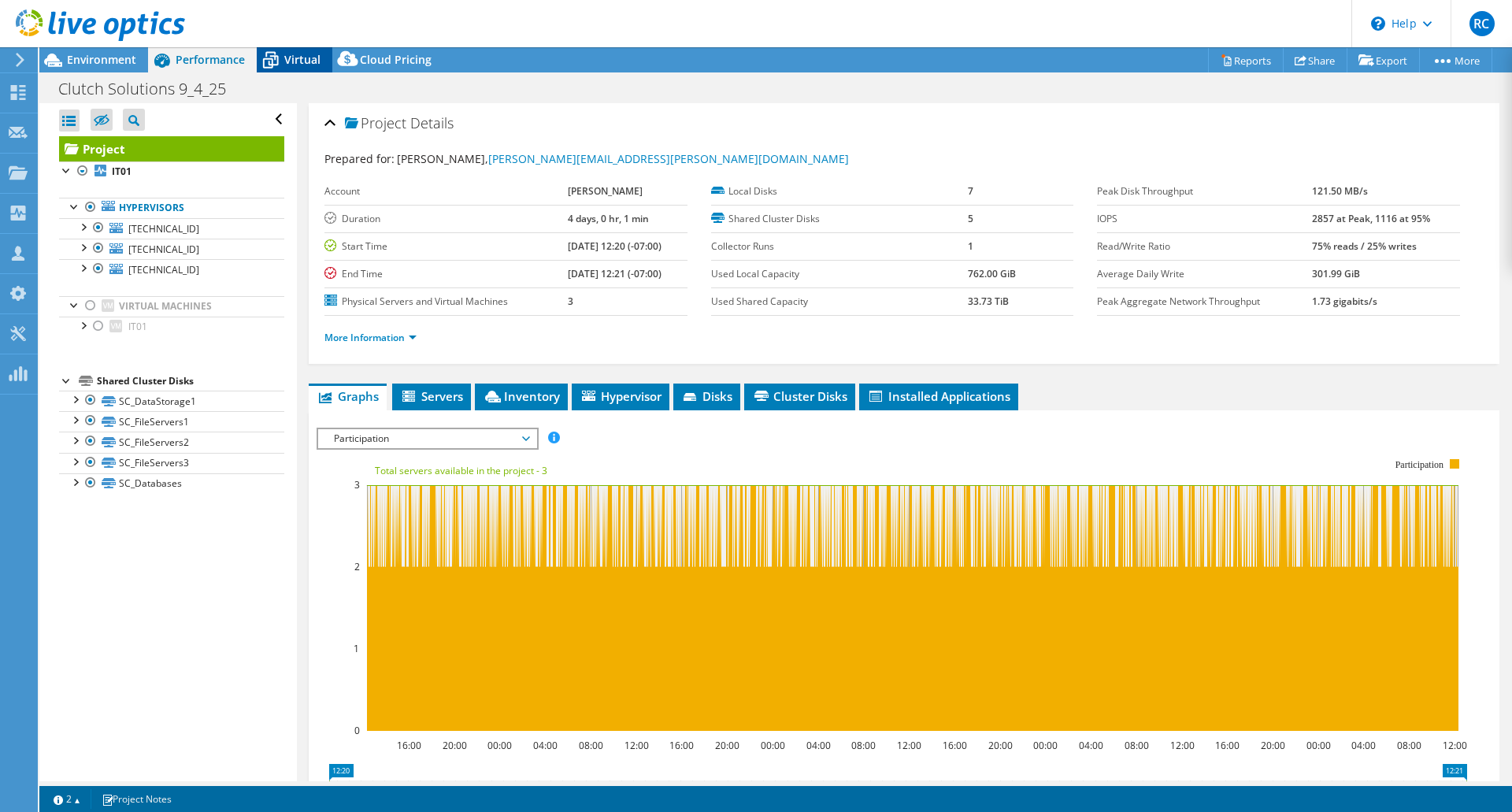
click at [292, 52] on div "Virtual" at bounding box center [295, 60] width 76 height 25
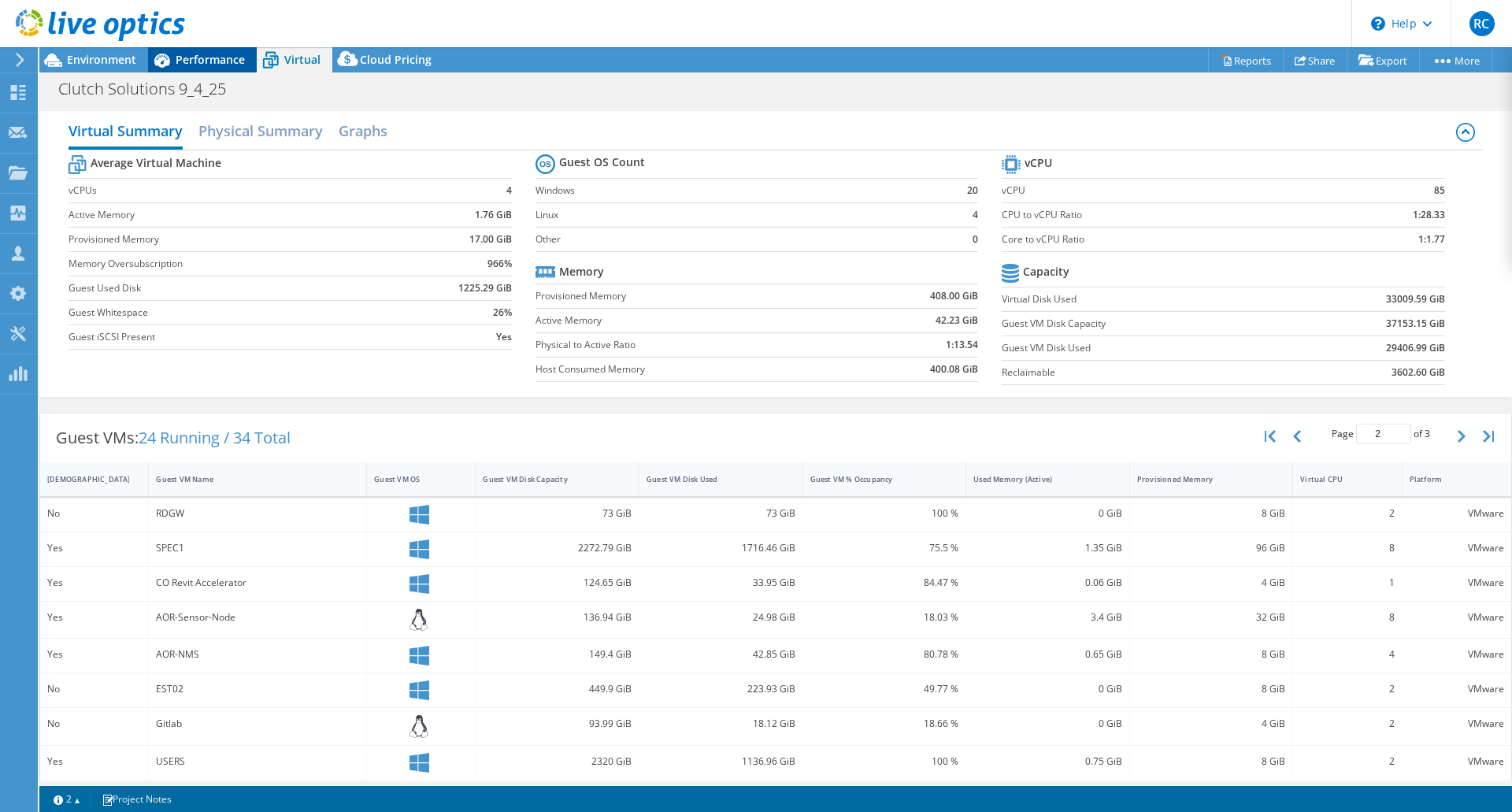
click at [215, 63] on span "Performance" at bounding box center [210, 59] width 70 height 15
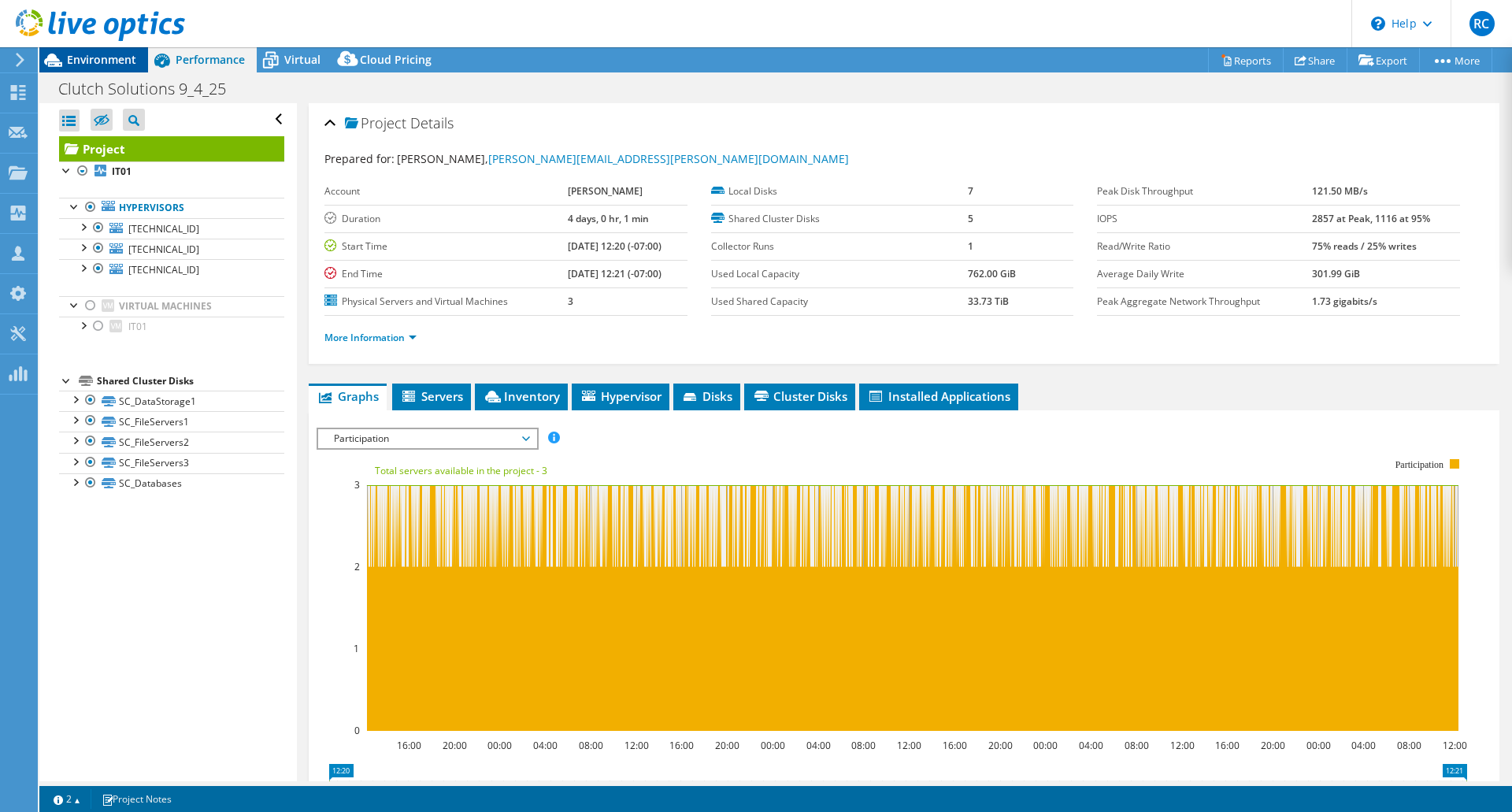
click at [132, 63] on span "Environment" at bounding box center [101, 59] width 70 height 15
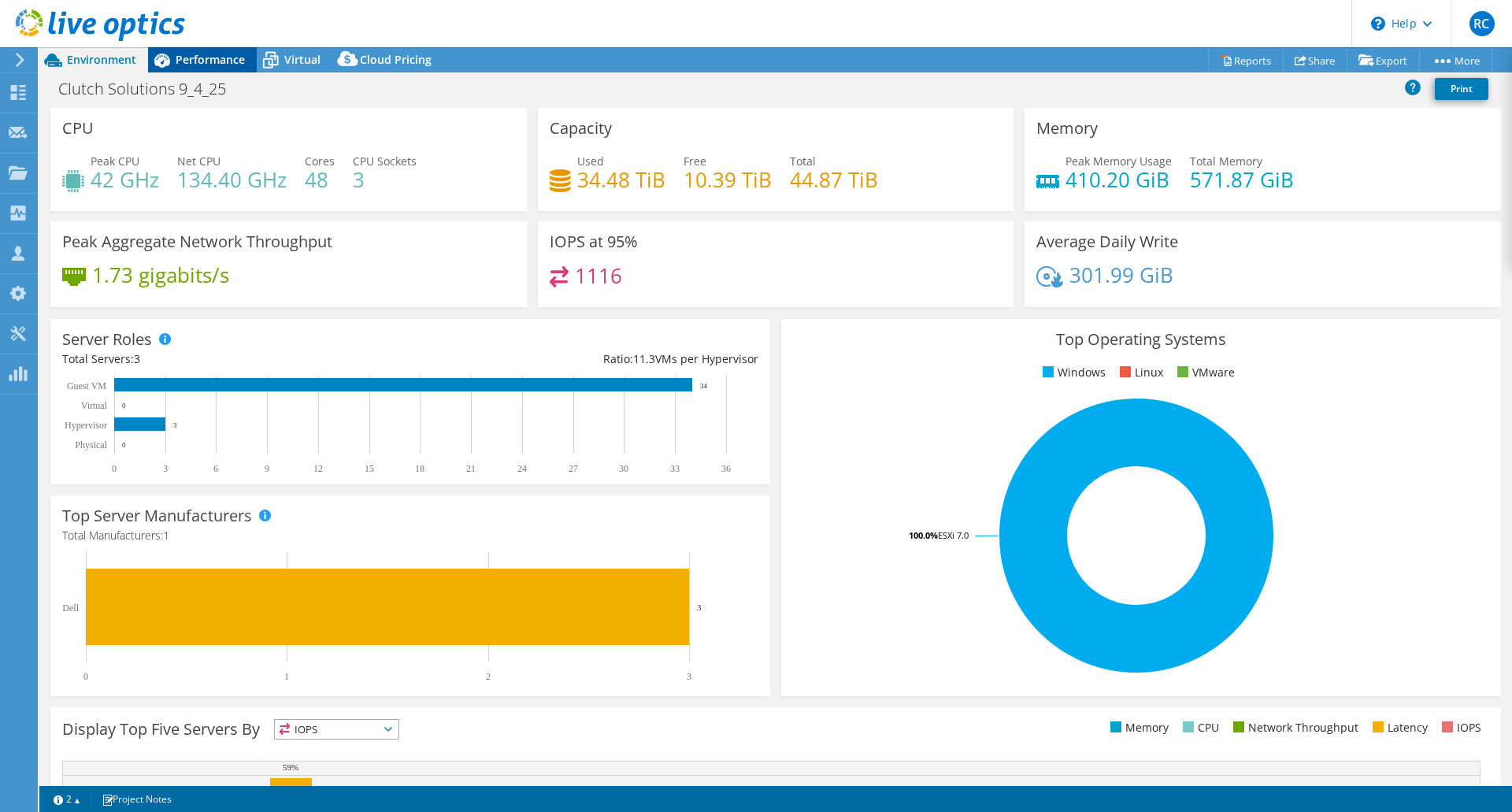
click at [206, 62] on span "Performance" at bounding box center [210, 59] width 70 height 15
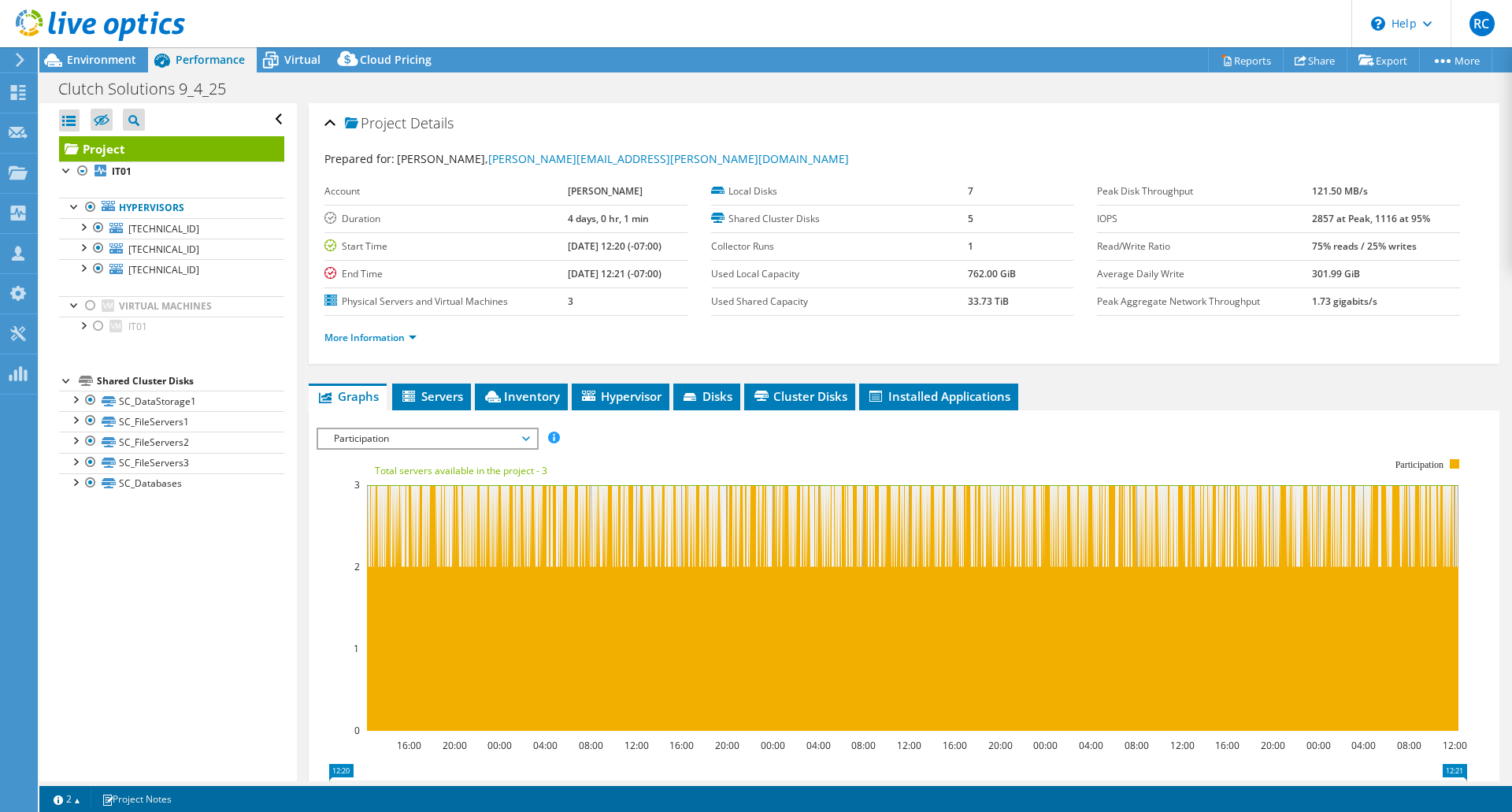
click at [435, 436] on span "Participation" at bounding box center [427, 438] width 203 height 19
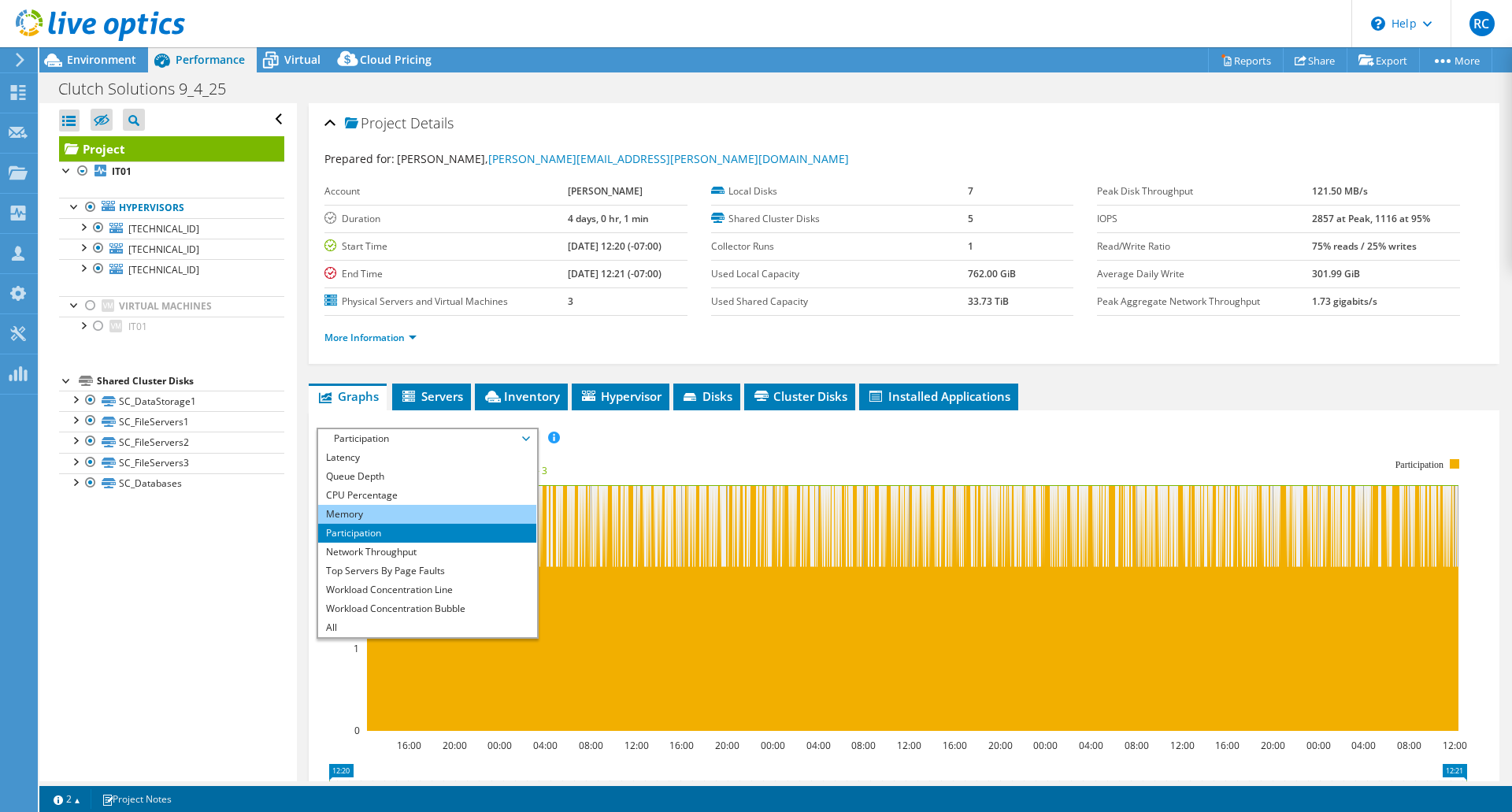
click at [433, 514] on li "Memory" at bounding box center [427, 514] width 218 height 19
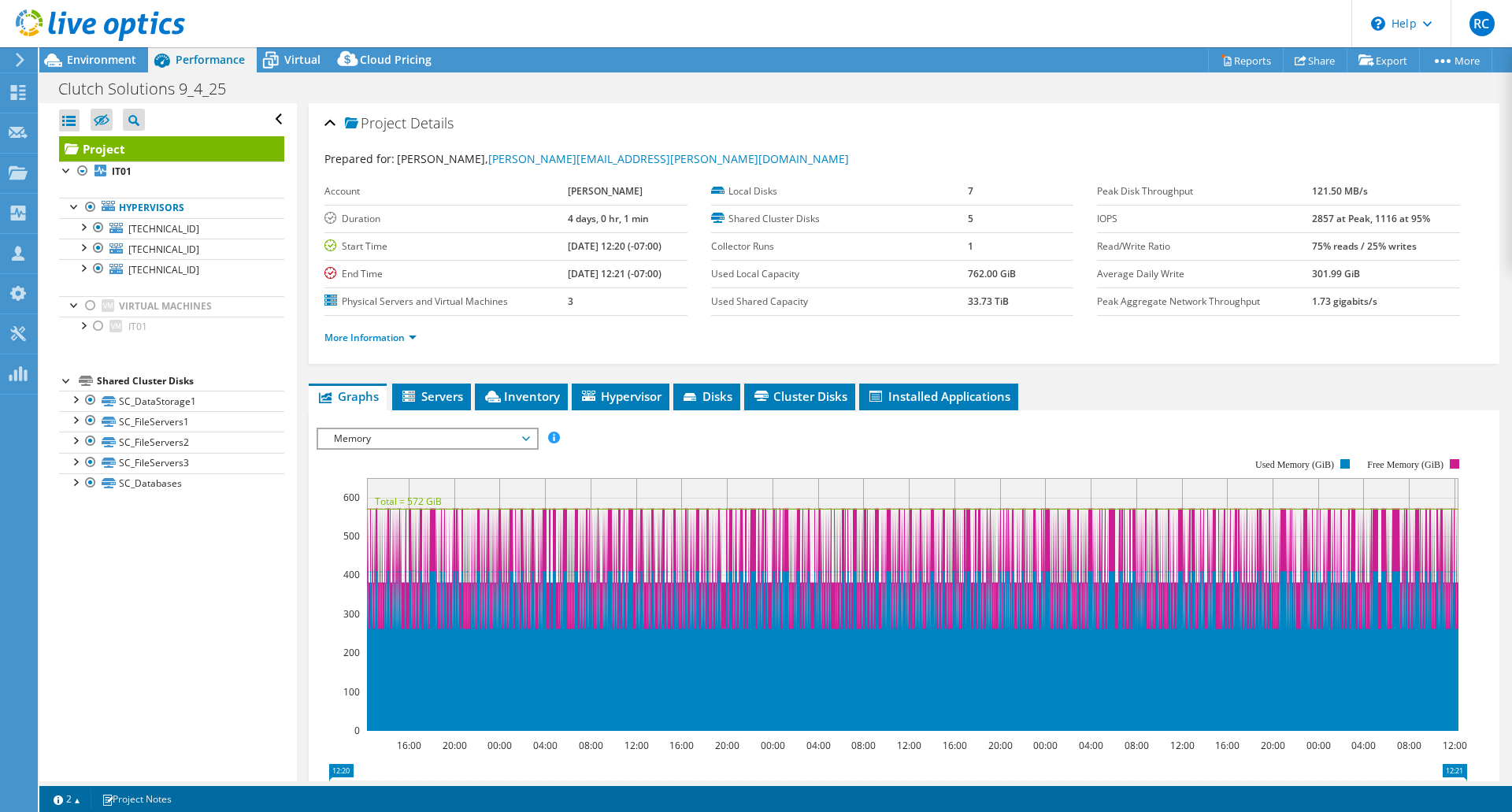
click at [100, 46] on div at bounding box center [92, 26] width 185 height 53
click at [122, 59] on span "Environment" at bounding box center [101, 59] width 70 height 15
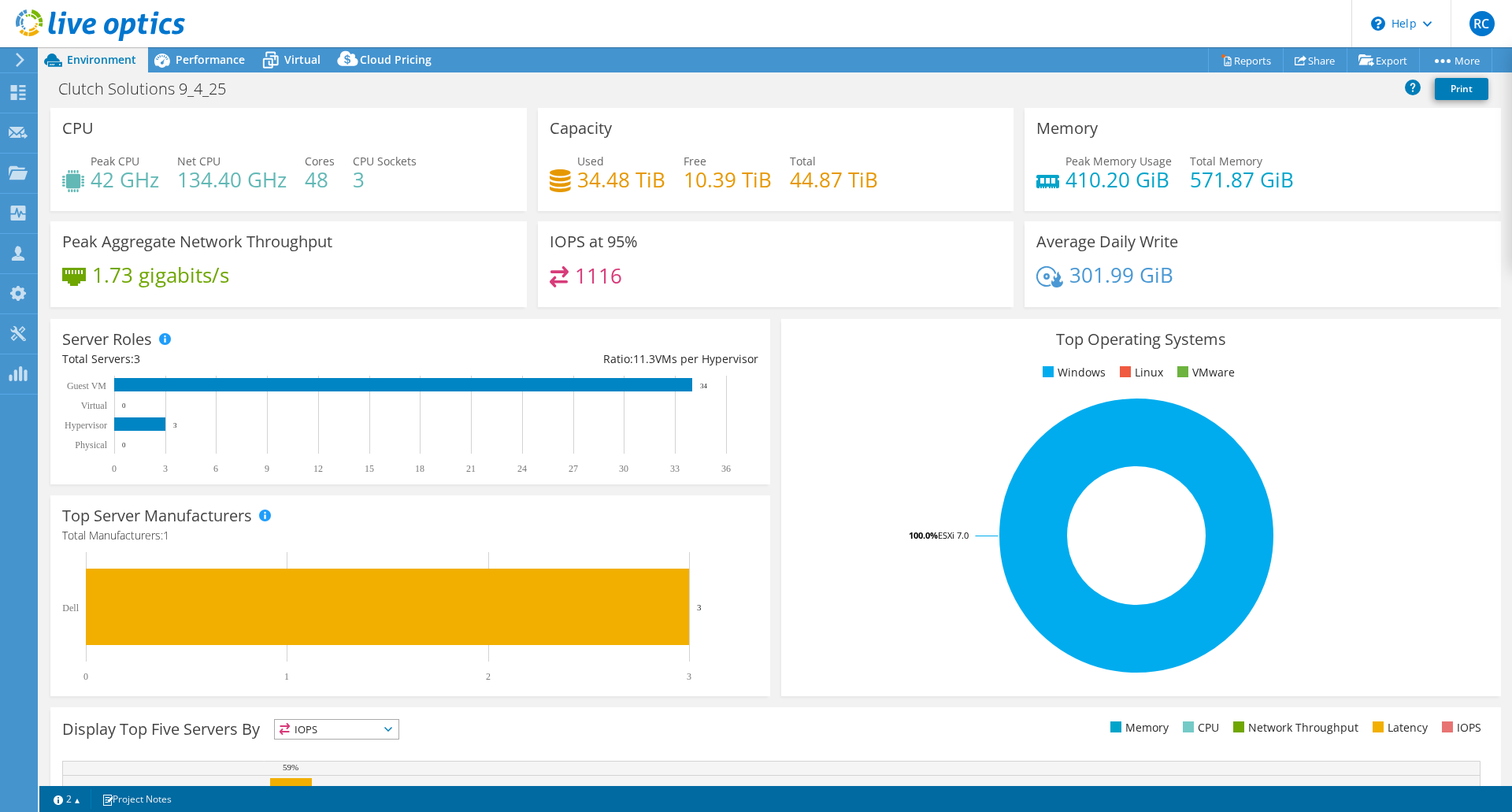
click at [430, 252] on div "Peak Aggregate Network Throughput 1.73 gigabits/s" at bounding box center [289, 263] width 476 height 86
